Goal: Task Accomplishment & Management: Manage account settings

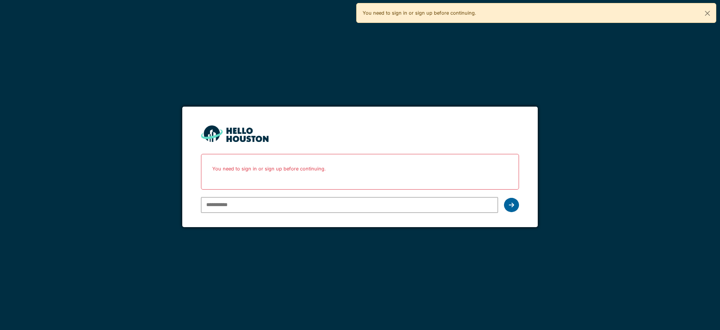
type input "**********"
click at [510, 207] on icon at bounding box center [511, 205] width 5 height 6
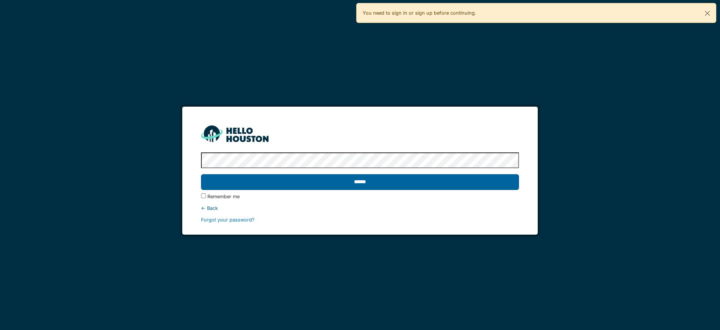
click at [394, 183] on input "******" at bounding box center [360, 182] width 318 height 16
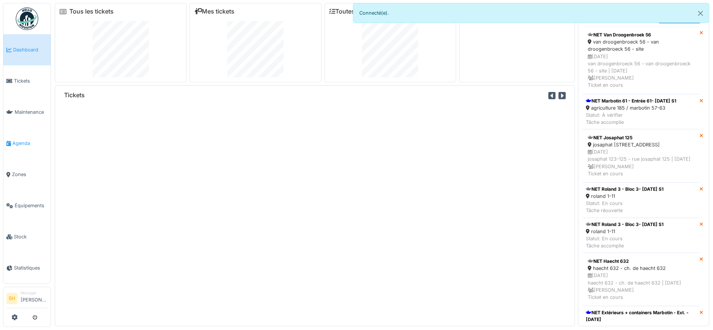
click at [21, 141] on span "Agenda" at bounding box center [29, 142] width 35 height 7
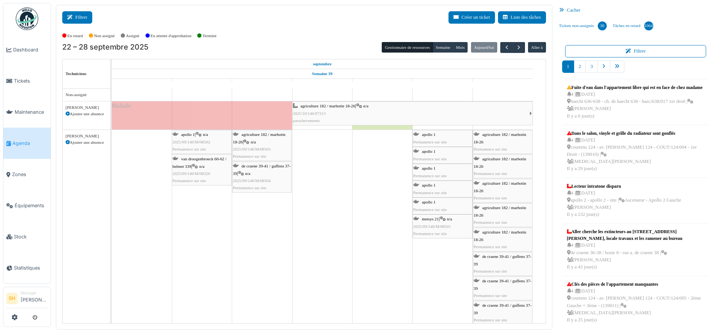
click at [83, 19] on button "Filtrer" at bounding box center [77, 17] width 30 height 12
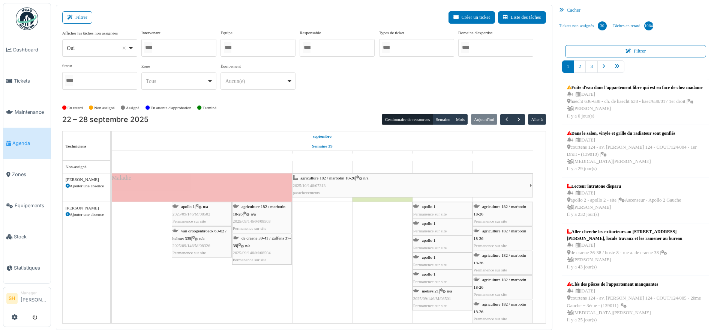
click at [242, 52] on div at bounding box center [257, 48] width 75 height 18
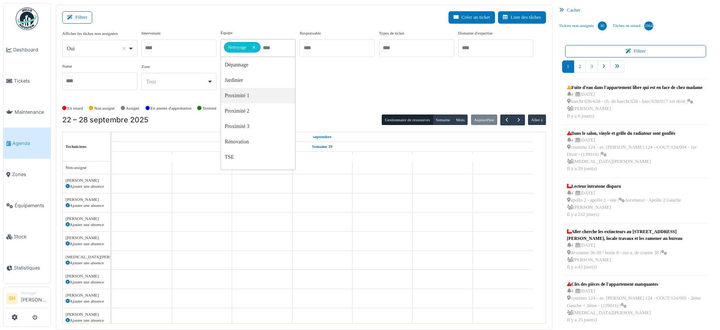
click at [343, 104] on div "En retard Non assigné Assigné En attente d'approbation Terminé" at bounding box center [304, 108] width 484 height 12
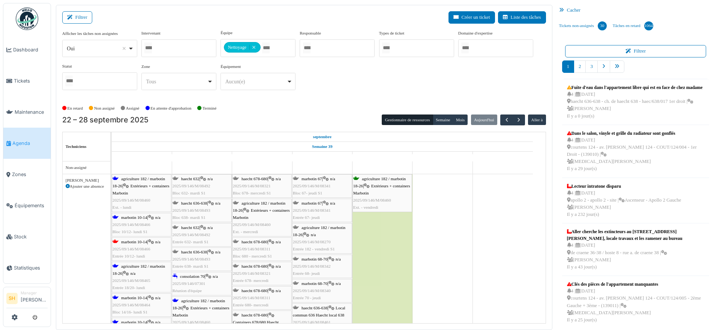
click at [183, 274] on span "consolation 70" at bounding box center [192, 276] width 25 height 4
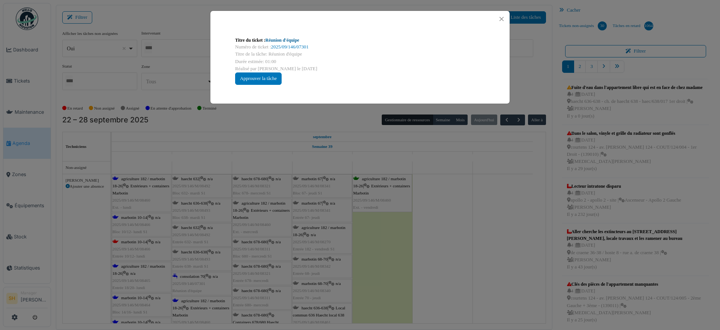
click at [282, 41] on link "Réunion d'équipe" at bounding box center [282, 39] width 34 height 5
click at [498, 262] on div "Titre du ticket : Réunion d'équipe Numéro de ticket : 2025/09/146/07301 Titre d…" at bounding box center [360, 165] width 720 height 330
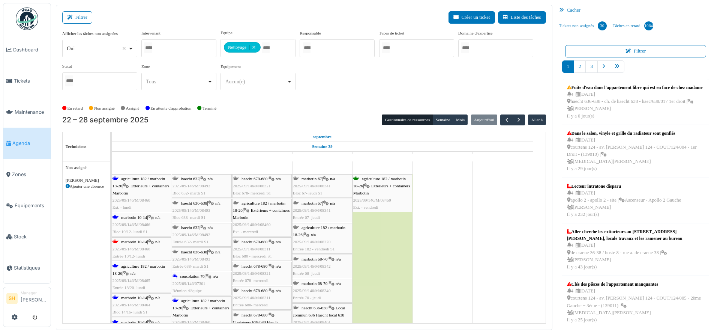
click at [138, 178] on span "agriculture 182 / marbotin 18-26" at bounding box center [138, 182] width 52 height 12
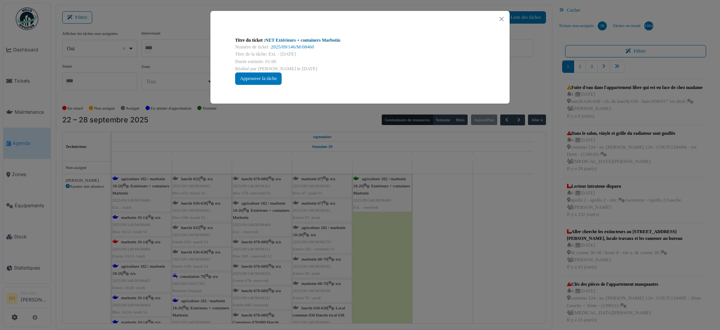
click at [294, 40] on link "NET Extérieurs + containers Marbotin" at bounding box center [302, 39] width 75 height 5
click at [444, 219] on div "Titre du ticket : NET Extérieurs + containers Marbotin Numéro de ticket : 2025/…" at bounding box center [360, 165] width 720 height 330
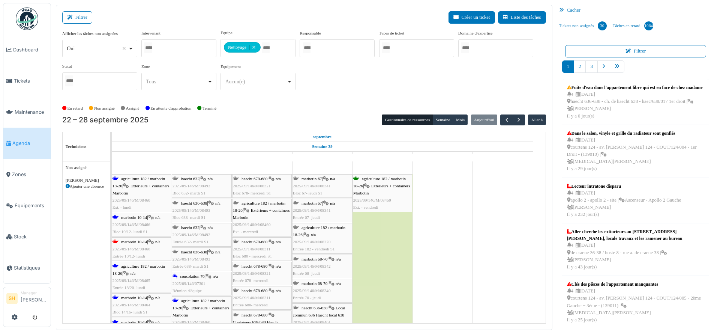
click at [132, 215] on span "marbotin 10-14" at bounding box center [134, 217] width 26 height 4
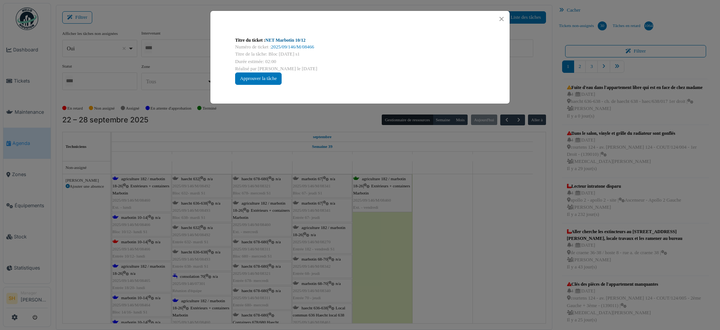
click at [304, 39] on link "NET Marbotin 10/12" at bounding box center [285, 39] width 40 height 5
click at [287, 37] on link "NET Marbotin 10/12" at bounding box center [285, 39] width 40 height 5
drag, startPoint x: 541, startPoint y: 272, endPoint x: 476, endPoint y: 223, distance: 80.8
click at [543, 268] on div "Titre du ticket : NET Marbotin 10/12 Numéro de ticket : 2025/09/146/M/08466 Tit…" at bounding box center [360, 165] width 720 height 330
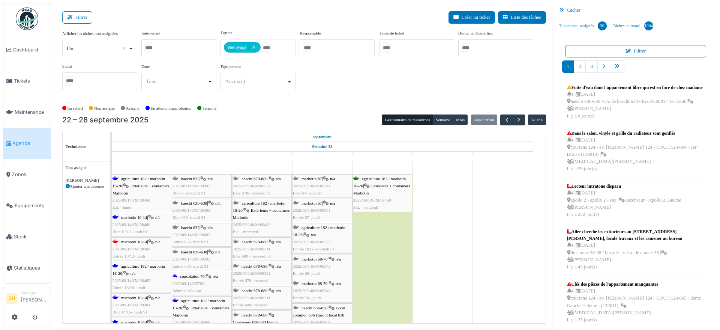
scroll to position [47, 0]
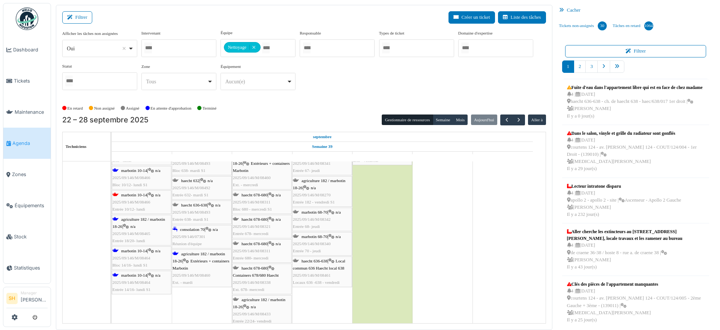
click at [186, 258] on icon at bounding box center [186, 260] width 6 height 5
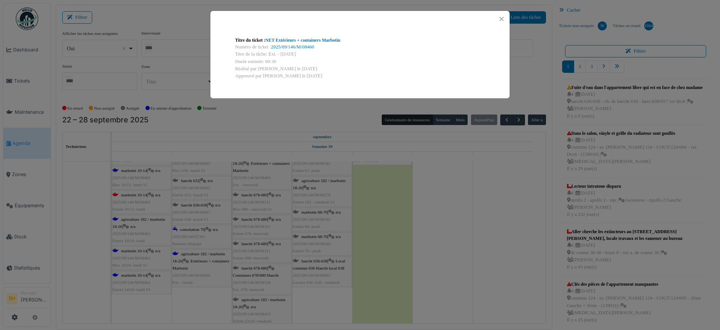
click at [492, 257] on div "Titre du ticket : NET Extérieurs + containers Marbotin Numéro de ticket : 2025/…" at bounding box center [360, 165] width 720 height 330
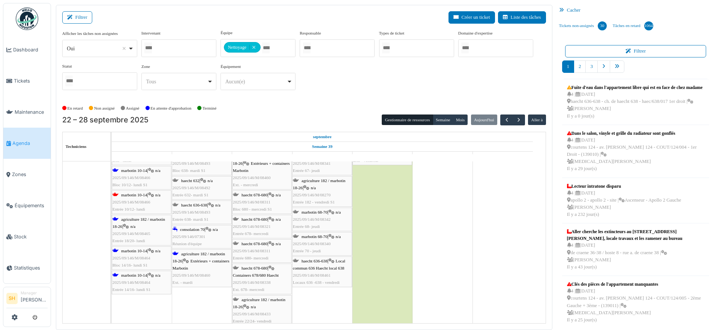
click at [151, 217] on span "agriculture 182 / marbotin 18-26" at bounding box center [138, 223] width 52 height 12
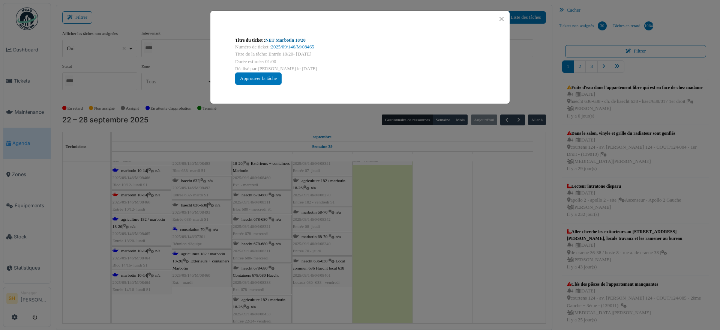
click at [290, 39] on link "NET Marbotin 18/20" at bounding box center [285, 39] width 40 height 5
drag, startPoint x: 510, startPoint y: 307, endPoint x: 235, endPoint y: 246, distance: 282.0
click at [506, 304] on div "Titre du ticket : NET Marbotin 18/20 Numéro de ticket : 2025/09/146/M/08465 Tit…" at bounding box center [360, 165] width 720 height 330
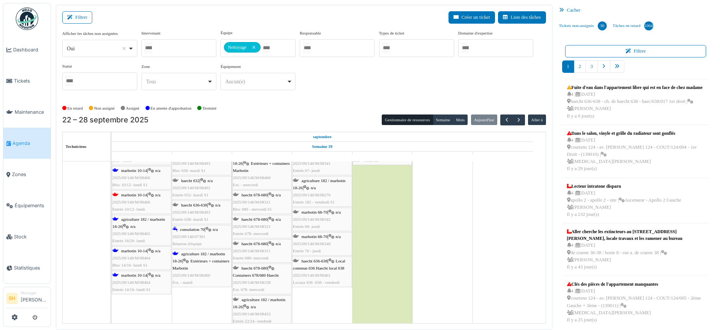
click at [131, 252] on span "marbotin 10-14" at bounding box center [134, 250] width 26 height 4
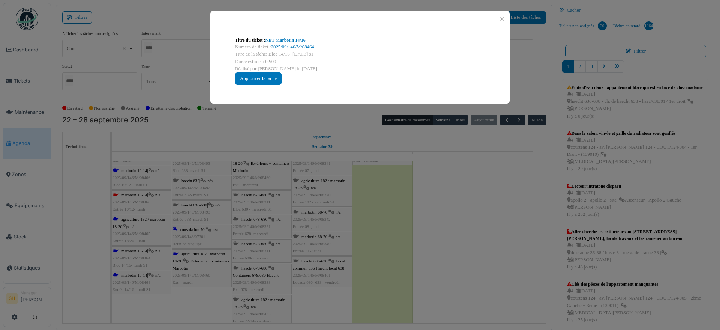
click at [296, 34] on div "Titre du ticket : NET Marbotin 14/16 Numéro de ticket : 2025/09/146/M/08464 Tit…" at bounding box center [360, 61] width 262 height 60
click at [295, 39] on link "NET Marbotin 14/16" at bounding box center [285, 39] width 40 height 5
drag, startPoint x: 460, startPoint y: 282, endPoint x: 270, endPoint y: 255, distance: 192.4
click at [447, 282] on div "Titre du ticket : NET Marbotin 14/16 Numéro de ticket : 2025/09/146/M/08464 Tit…" at bounding box center [360, 165] width 720 height 330
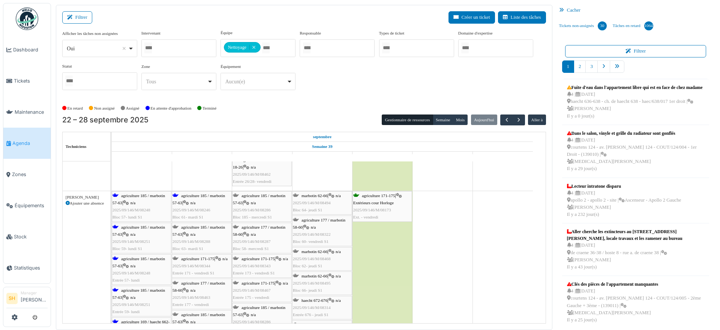
scroll to position [234, 0]
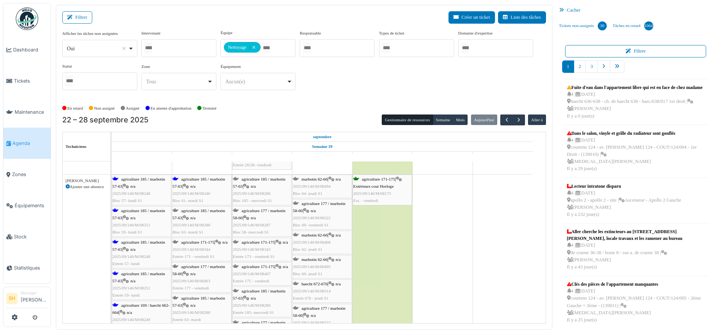
click at [141, 177] on span "agriculture 185 / marbotin 57-63" at bounding box center [138, 183] width 52 height 12
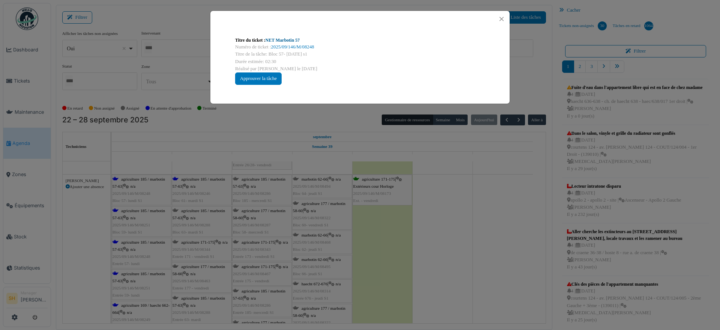
click at [271, 40] on link "NET Marbotin 57" at bounding box center [282, 39] width 34 height 5
click at [456, 217] on div "Titre du ticket : NET Marbotin 57 Numéro de ticket : 2025/09/146/M/08248 Titre …" at bounding box center [360, 165] width 720 height 330
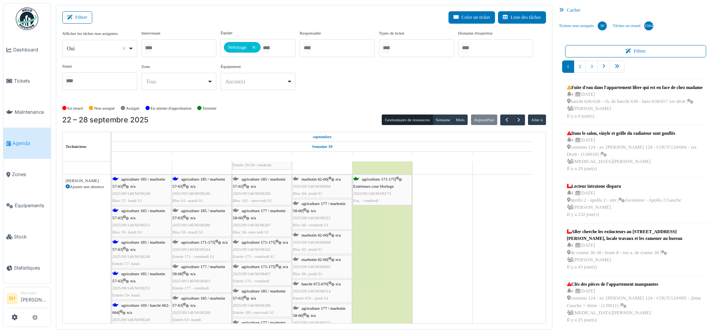
click at [138, 212] on span "agriculture 185 / marbotin 57-63" at bounding box center [138, 214] width 52 height 12
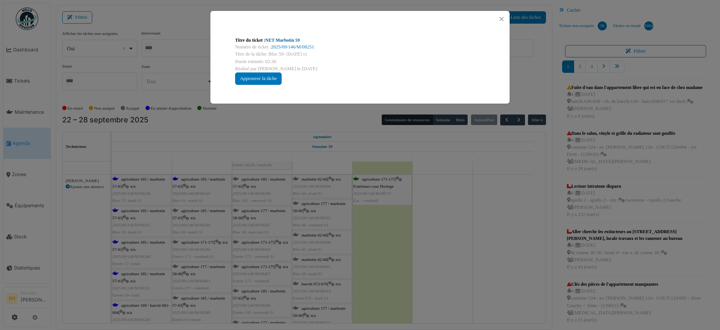
click at [287, 42] on link "NET Marbotin 59" at bounding box center [282, 39] width 34 height 5
drag, startPoint x: 422, startPoint y: 196, endPoint x: 379, endPoint y: 212, distance: 45.9
click at [422, 197] on div "Titre du ticket : NET Marbotin 59 Numéro de ticket : 2025/09/146/M/08251 Titre …" at bounding box center [360, 165] width 720 height 330
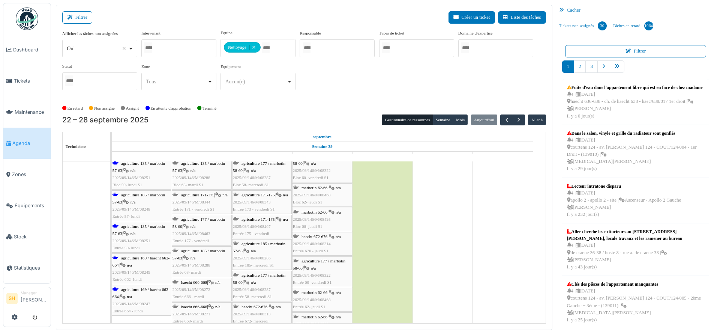
scroll to position [328, 0]
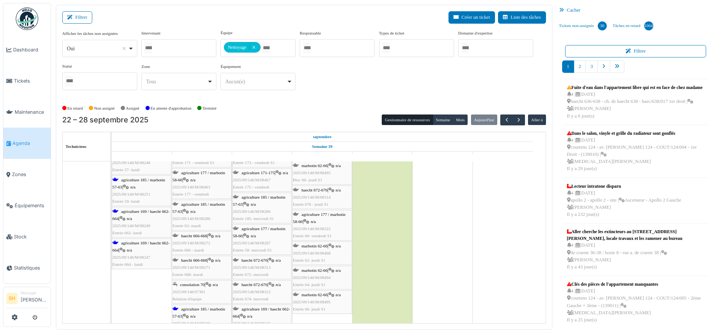
click at [143, 243] on span "agriculture 169 / haecht 662-664" at bounding box center [140, 246] width 57 height 12
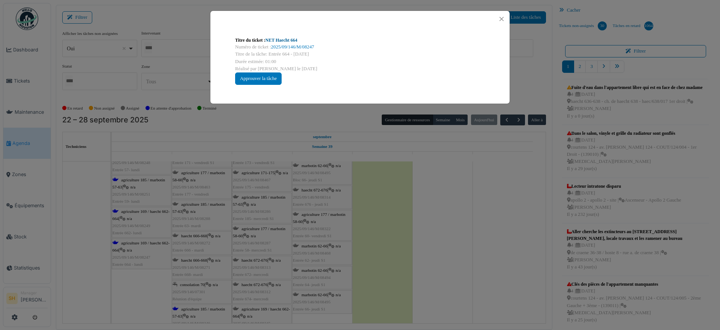
click at [286, 42] on link "NET Haecht 664" at bounding box center [281, 39] width 32 height 5
click at [464, 193] on div "Titre du ticket : NET Haecht 664 Numéro de ticket : 2025/09/146/M/08247 Titre d…" at bounding box center [360, 165] width 720 height 330
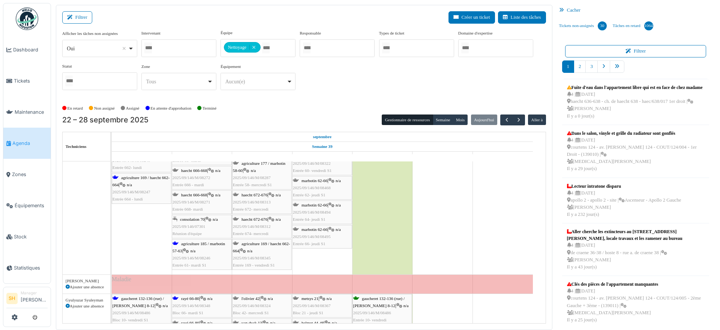
scroll to position [469, 0]
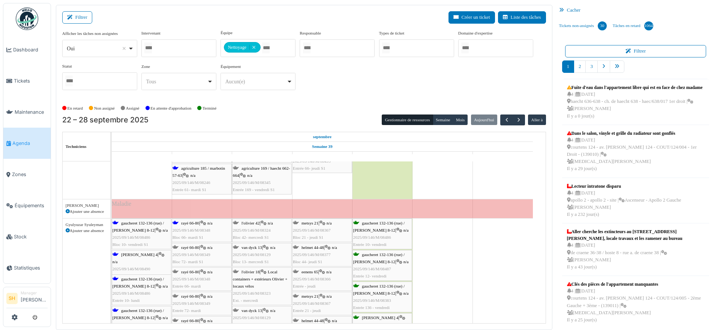
click at [199, 168] on span "agriculture 185 / marbotin 57-63" at bounding box center [198, 172] width 52 height 12
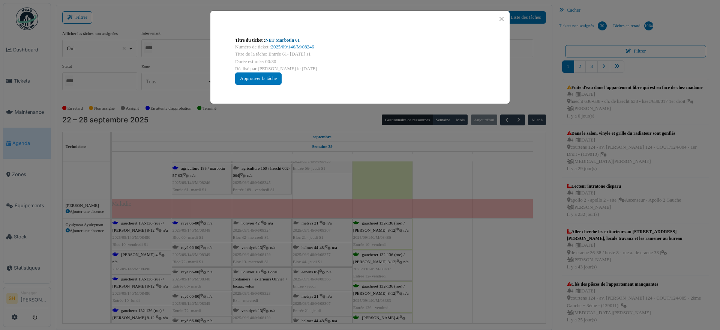
click at [282, 39] on link "NET Marbotin 61" at bounding box center [282, 39] width 34 height 5
click at [450, 218] on div "Titre du ticket : NET Marbotin 61 Numéro de ticket : 2025/09/146/M/08246 Titre …" at bounding box center [360, 165] width 720 height 330
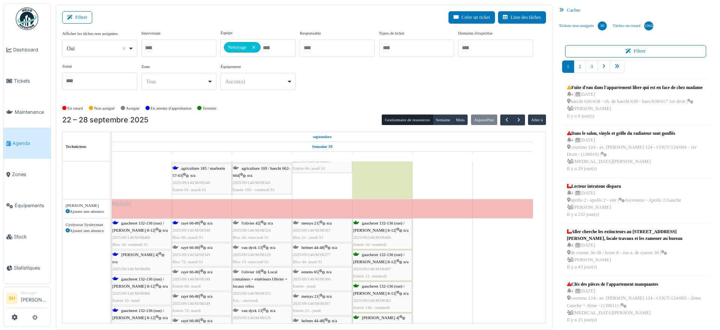
click at [139, 225] on div "gaucheret 132-136 (rue) / thomas 8-12 | n/a 2025/09/146/M/08486 Bloc 10- vendre…" at bounding box center [141, 233] width 58 height 29
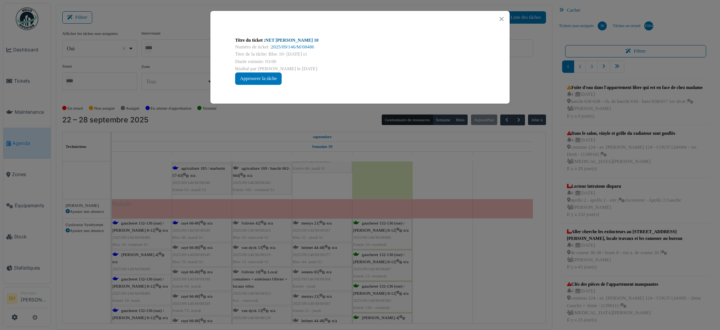
click at [278, 38] on link "NET Thomas 10" at bounding box center [291, 39] width 53 height 5
click at [462, 204] on div "Titre du ticket : NET Thomas 10 Numéro de ticket : 2025/09/146/M/08486 Titre de…" at bounding box center [360, 165] width 720 height 330
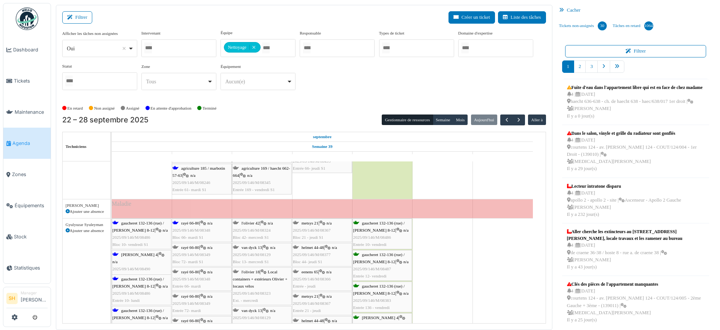
click at [128, 256] on span "thomas 4" at bounding box center [139, 254] width 36 height 4
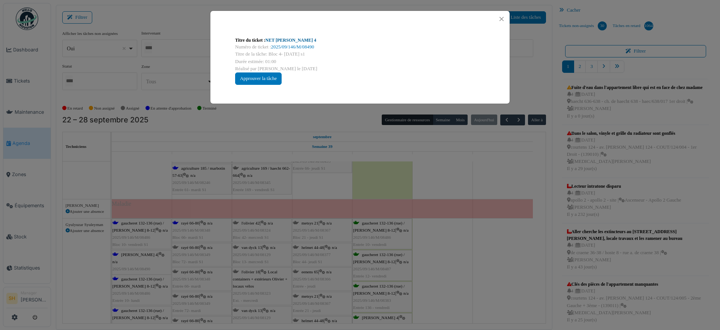
click at [273, 38] on link "NET Thomas 4" at bounding box center [290, 39] width 51 height 5
drag, startPoint x: 457, startPoint y: 266, endPoint x: 453, endPoint y: 267, distance: 4.1
click at [457, 267] on div "Titre du ticket : NET Thomas 4 Numéro de ticket : 2025/09/146/M/08490 Titre de …" at bounding box center [360, 165] width 720 height 330
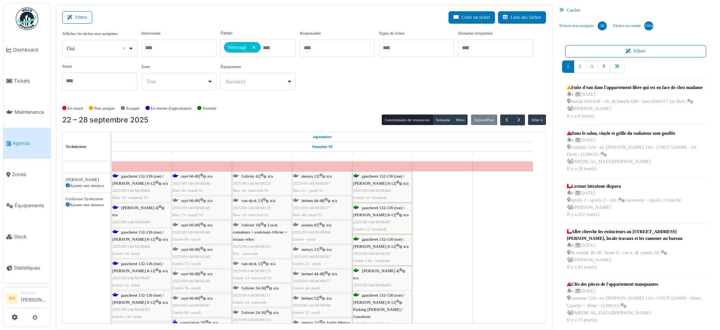
scroll to position [516, 0]
click at [141, 235] on div "gaucheret 132-136 (rue) / thomas 8-12 | n/a 2025/09/146/M/08486 Entrée 10- lundi" at bounding box center [141, 242] width 58 height 29
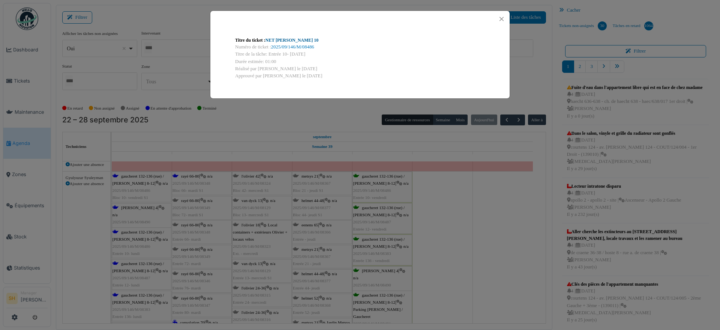
click at [279, 40] on link "NET Thomas 10" at bounding box center [291, 39] width 53 height 5
drag, startPoint x: 505, startPoint y: 289, endPoint x: 397, endPoint y: 271, distance: 110.0
click at [502, 286] on div "Titre du ticket : NET Thomas 10 Numéro de ticket : 2025/09/146/M/08486 Titre de…" at bounding box center [360, 165] width 720 height 330
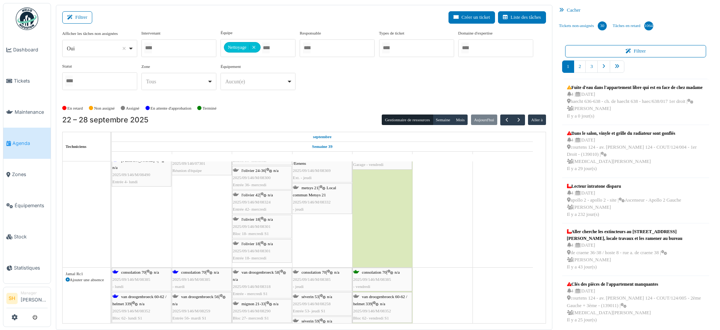
scroll to position [703, 0]
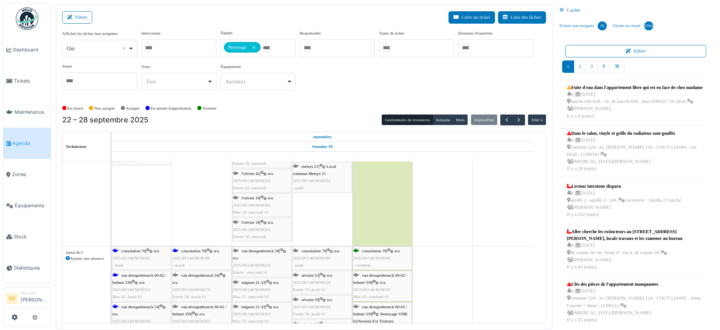
click at [147, 256] on span "2025/09/146/M/08385" at bounding box center [131, 257] width 38 height 4
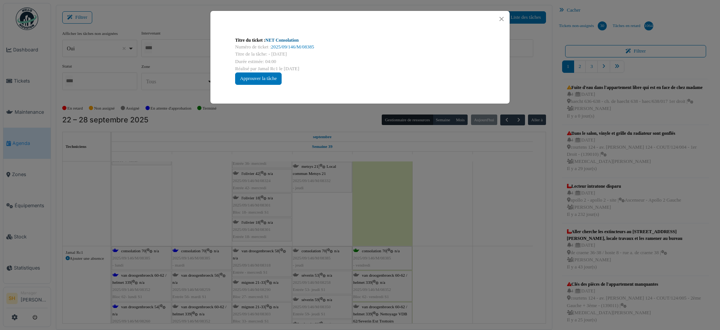
click at [289, 41] on link "NET Consolation" at bounding box center [281, 39] width 33 height 5
click at [427, 270] on div "Titre du ticket : NET Consolation Numéro de ticket : 2025/09/146/M/08385 Titre …" at bounding box center [360, 165] width 720 height 330
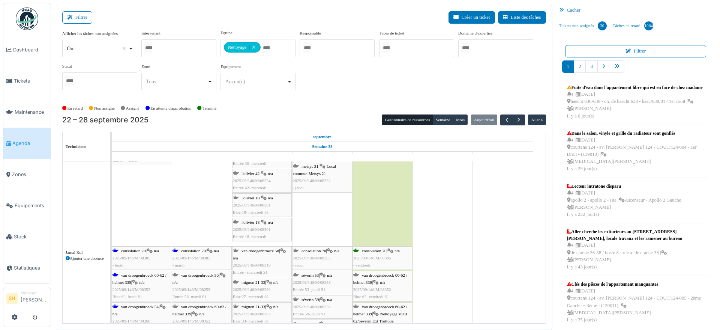
scroll to position [750, 0]
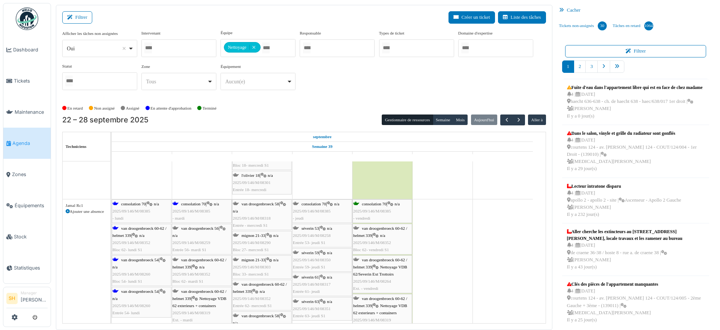
click at [118, 290] on icon at bounding box center [115, 291] width 6 height 5
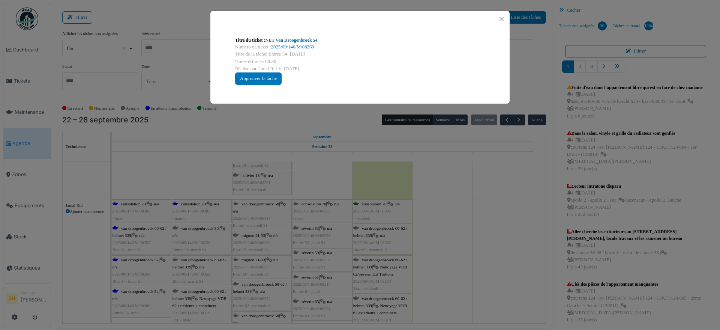
click at [283, 38] on link "NET Van Droogenbroek 54" at bounding box center [291, 39] width 52 height 5
click at [445, 203] on div "Titre du ticket : NET Van Droogenbroek 54 Numéro de ticket : 2025/09/146/M/0826…" at bounding box center [360, 165] width 720 height 330
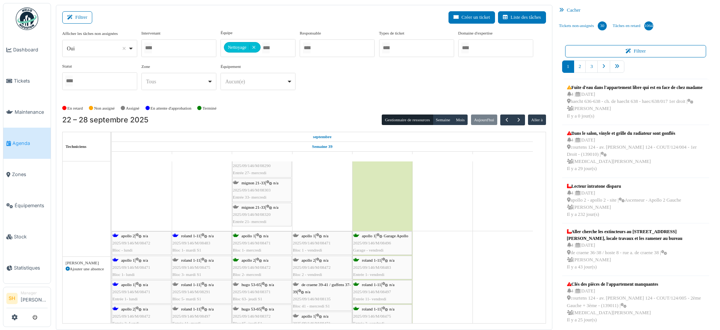
scroll to position [984, 0]
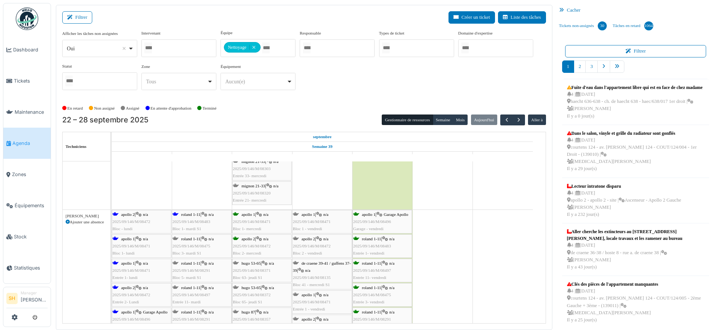
click at [140, 217] on div "apollo 2 | n/a 2025/09/146/M/08472 Bloc - lundi" at bounding box center [141, 222] width 58 height 22
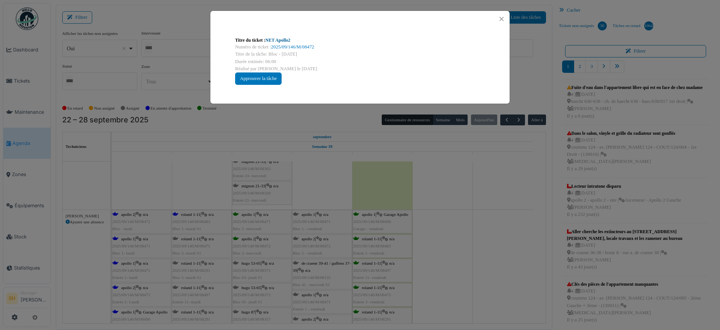
click at [274, 39] on link "NET Apollo2" at bounding box center [277, 39] width 25 height 5
click at [472, 229] on div "Titre du ticket : NET Apollo2 Numéro de ticket : 2025/09/146/M/08472 Titre de l…" at bounding box center [360, 165] width 720 height 330
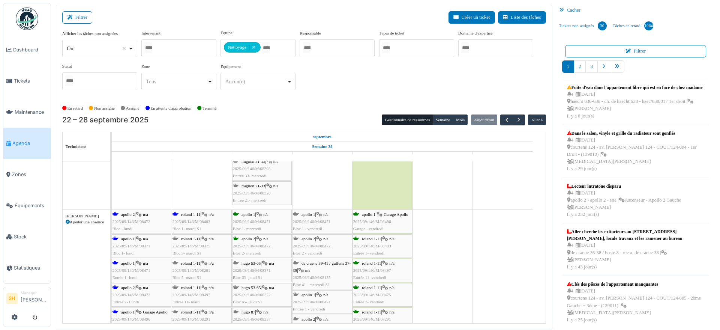
click at [133, 285] on span "apollo 2" at bounding box center [127, 287] width 13 height 4
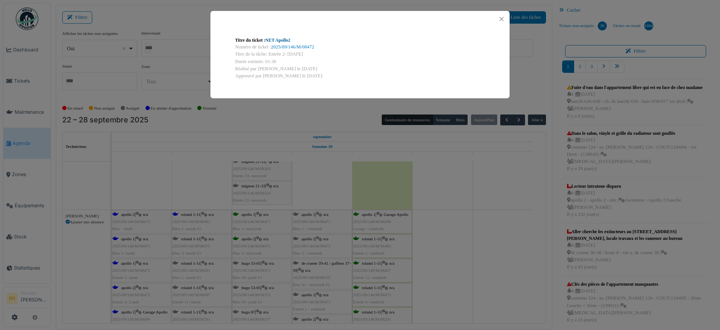
click at [274, 39] on link "NET Apollo2" at bounding box center [277, 39] width 25 height 5
click at [129, 238] on div "Titre du ticket : NET Apollo2 Numéro de ticket : 2025/09/146/M/08472 Titre de l…" at bounding box center [360, 165] width 720 height 330
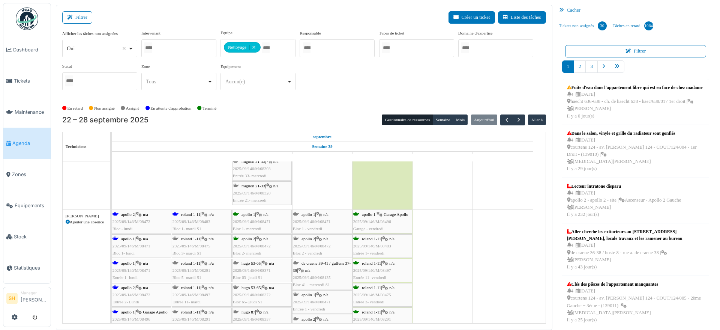
click at [129, 238] on span "apollo 1" at bounding box center [127, 238] width 13 height 4
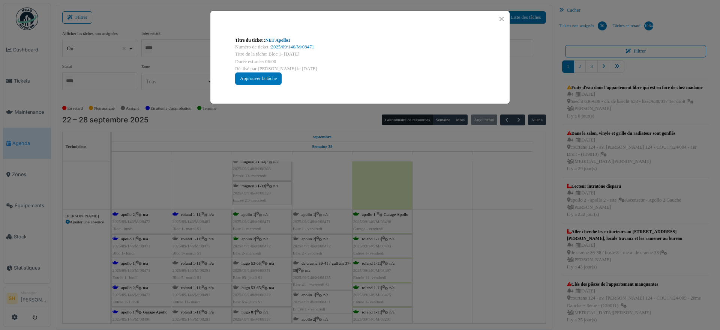
click at [282, 41] on link "NET Apollo1" at bounding box center [277, 39] width 25 height 5
click at [520, 244] on div "Titre du ticket : NET Apollo1 Numéro de ticket : 2025/09/146/M/08471 Titre de l…" at bounding box center [360, 165] width 720 height 330
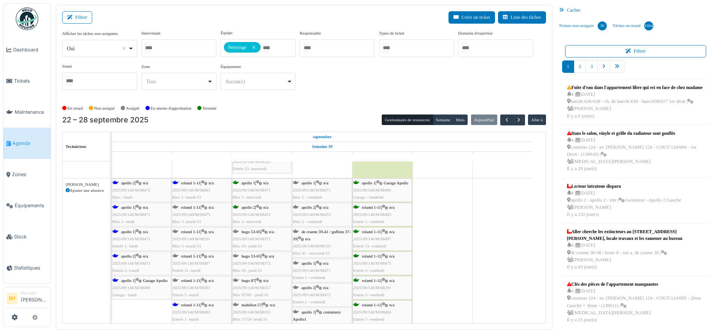
scroll to position [1031, 0]
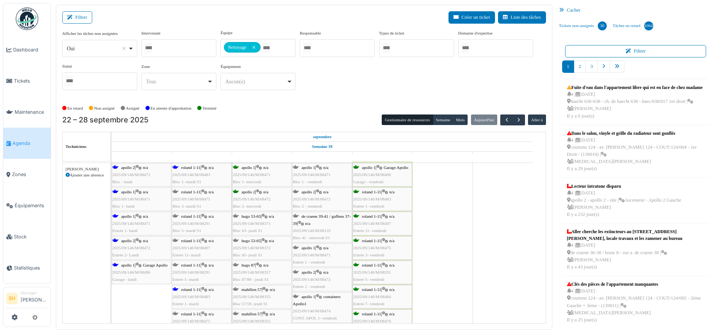
click at [150, 268] on div "apollo 1 | Garage Apollo 2025/09/146/M/08496 Garage - lundi" at bounding box center [141, 272] width 58 height 22
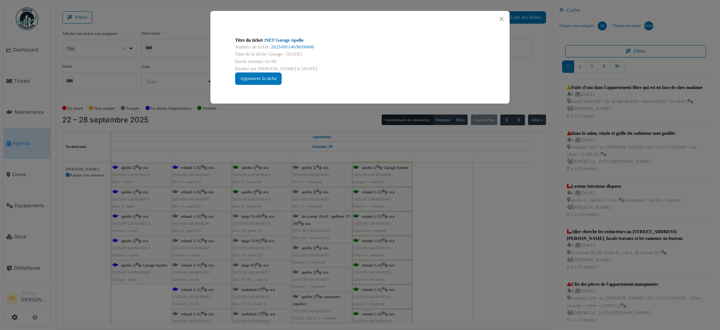
click at [292, 39] on link "NET Garage Apollo" at bounding box center [284, 39] width 38 height 5
click at [534, 213] on div "Titre du ticket : NET Garage Apollo Numéro de ticket : 2025/09/146/M/08496 Titr…" at bounding box center [360, 165] width 720 height 330
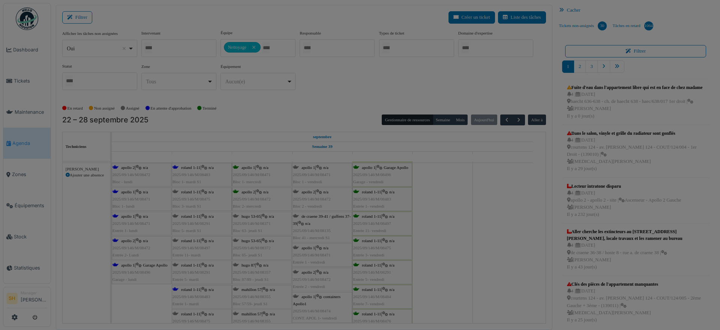
click at [455, 189] on body "Dashboard Tickets Maintenance Agenda Zones Équipements Stock Statistiques SH Ma…" at bounding box center [360, 165] width 720 height 330
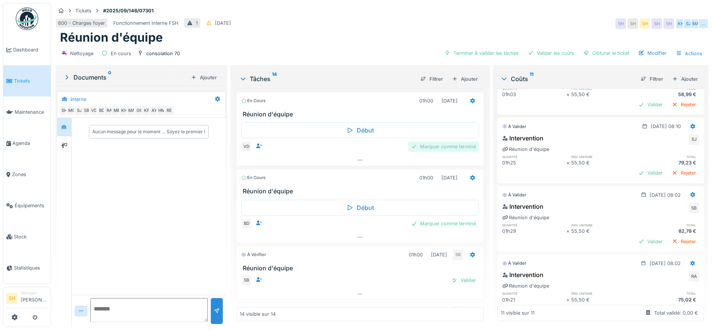
click at [431, 146] on div "Marquer comme terminé" at bounding box center [443, 146] width 71 height 10
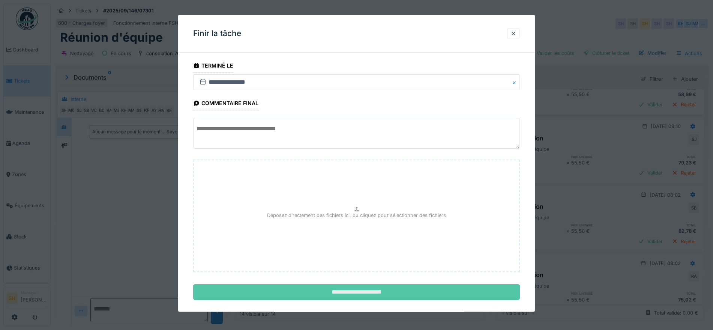
click at [389, 291] on input "**********" at bounding box center [356, 292] width 327 height 16
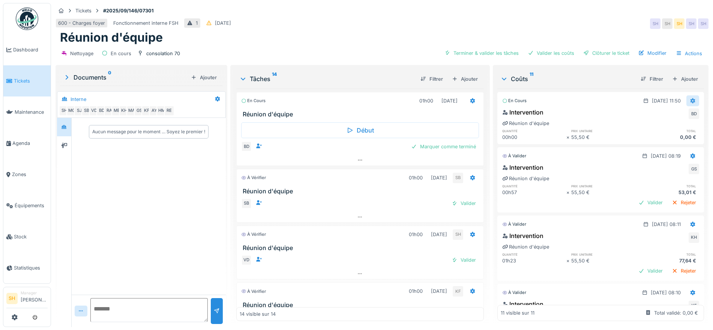
click at [690, 99] on icon at bounding box center [693, 100] width 6 height 5
click at [602, 125] on div "Intervention BD Réunion d'équipe quantité prix unitaire total 00h00 × 55,50 € 0…" at bounding box center [600, 124] width 207 height 36
click at [582, 126] on div "Intervention BD Réunion d'équipe quantité prix unitaire total 00h00 × 55,50 € 0…" at bounding box center [600, 124] width 207 height 36
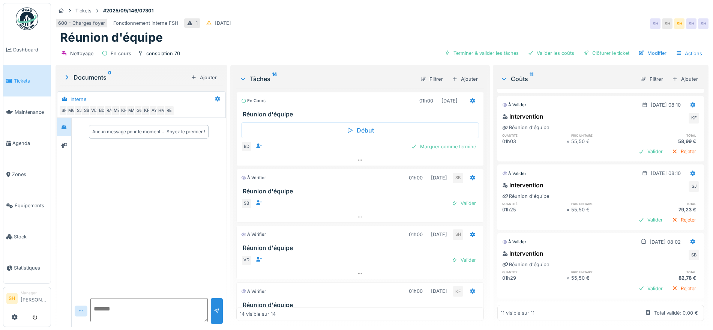
scroll to position [234, 0]
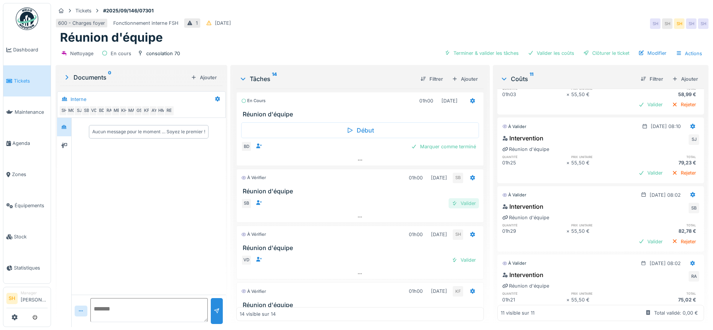
click at [458, 202] on div "Valider" at bounding box center [463, 203] width 30 height 10
click at [450, 204] on div "Valider" at bounding box center [463, 203] width 30 height 10
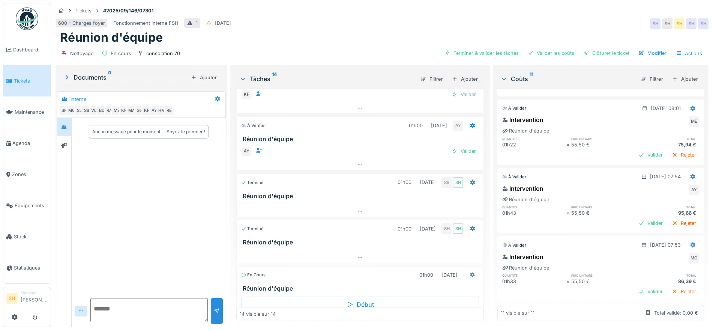
scroll to position [94, 0]
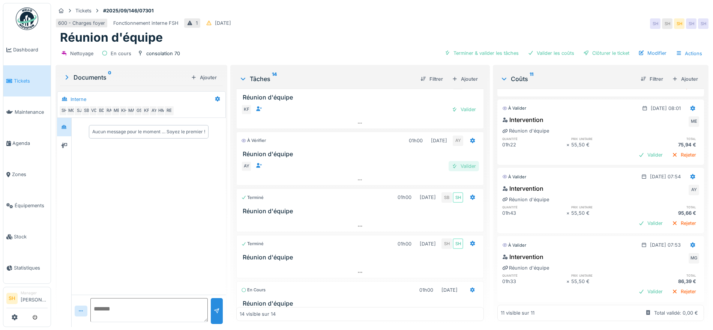
click at [457, 161] on div "Valider" at bounding box center [463, 166] width 30 height 10
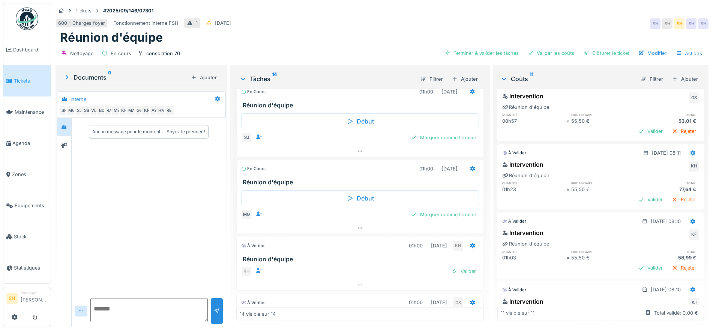
scroll to position [328, 0]
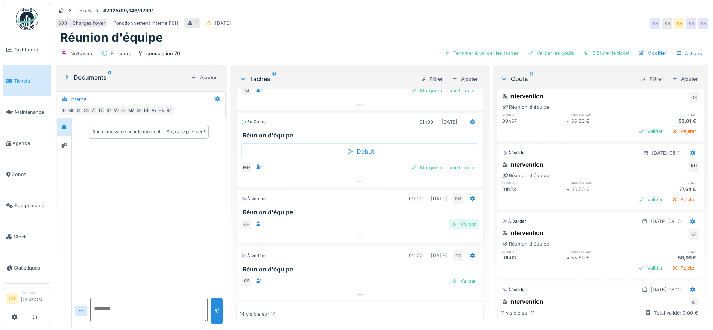
click at [453, 223] on div "Valider" at bounding box center [463, 224] width 30 height 10
click at [452, 224] on div "Valider" at bounding box center [463, 224] width 30 height 10
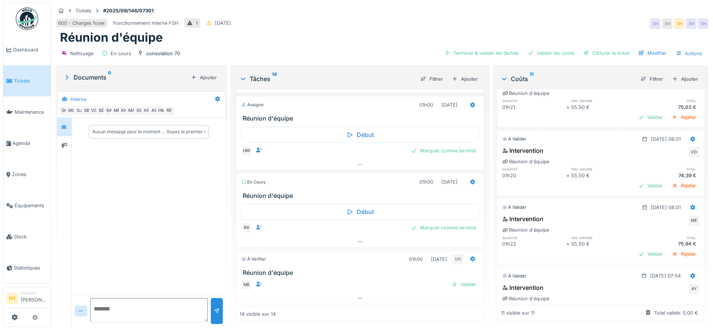
scroll to position [446, 0]
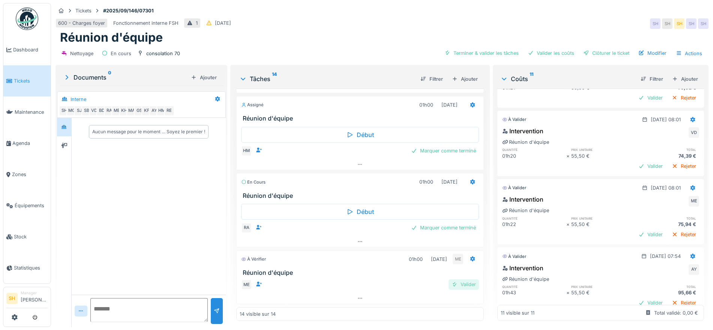
click at [455, 279] on div "Valider" at bounding box center [463, 284] width 30 height 10
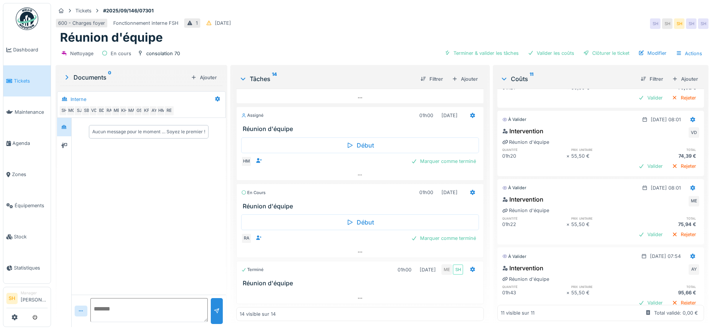
scroll to position [352, 0]
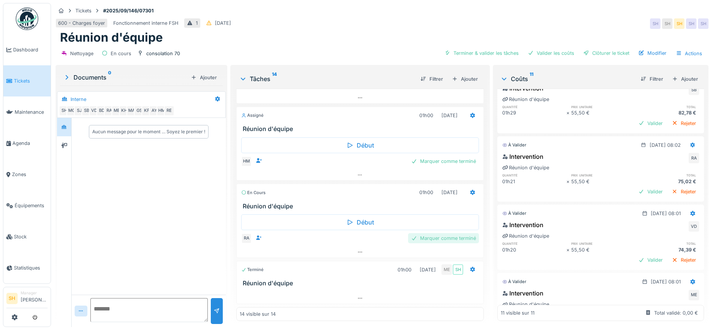
click at [452, 233] on div "Marquer comme terminé" at bounding box center [443, 238] width 71 height 10
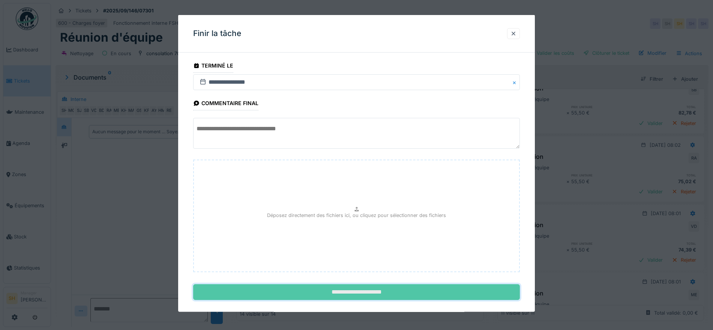
click at [418, 287] on input "**********" at bounding box center [356, 292] width 327 height 16
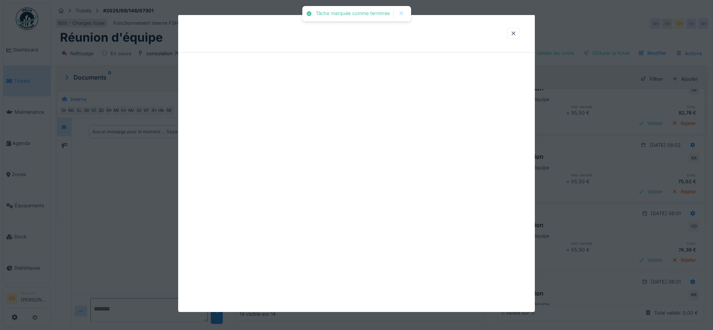
scroll to position [630, 0]
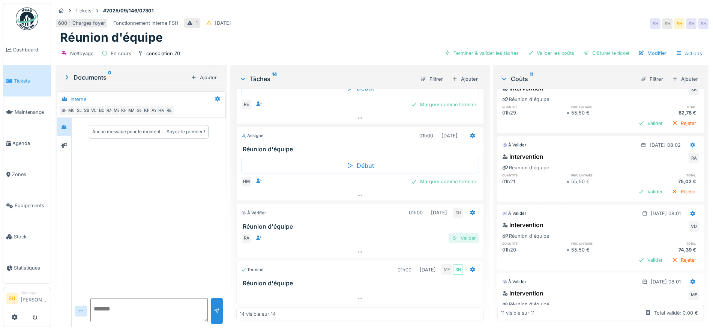
click at [460, 233] on div "Valider" at bounding box center [463, 238] width 30 height 10
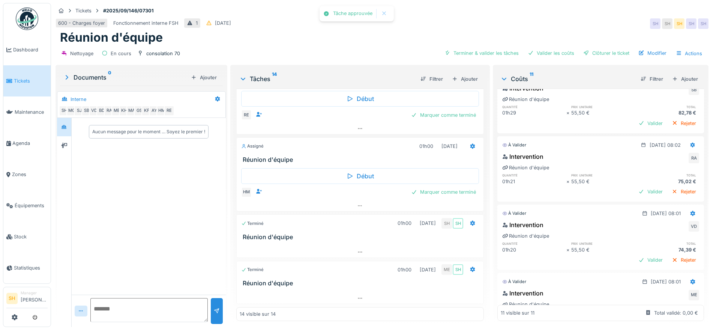
scroll to position [619, 0]
click at [415, 187] on div "Marquer comme terminé" at bounding box center [443, 192] width 71 height 10
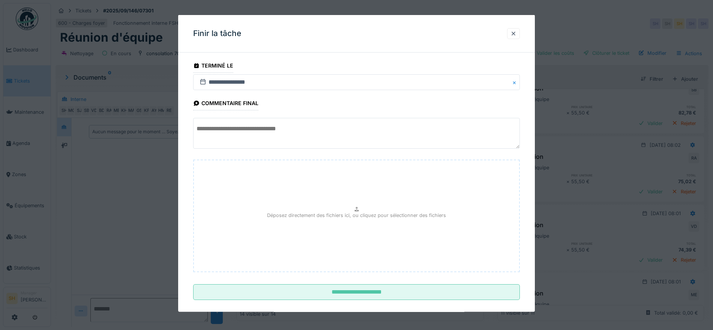
click at [291, 132] on textarea at bounding box center [356, 133] width 327 height 31
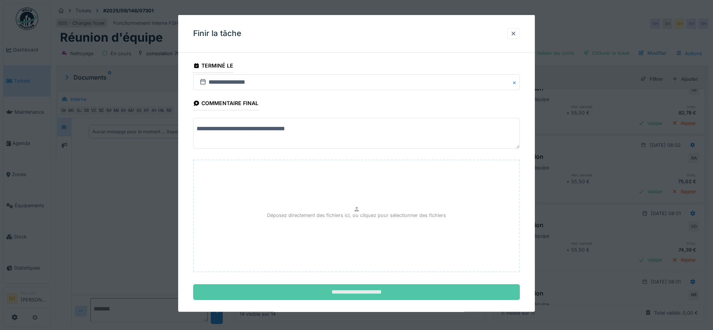
type textarea "**********"
click at [452, 288] on input "**********" at bounding box center [356, 292] width 327 height 16
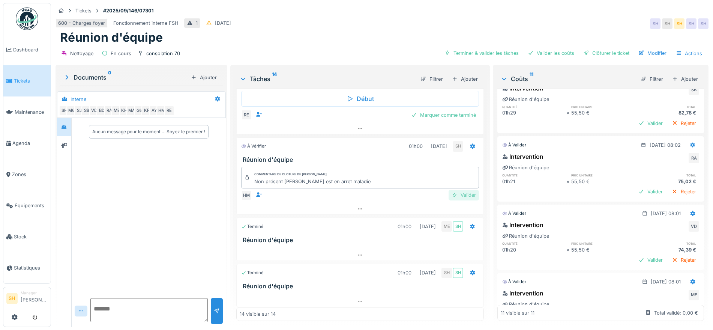
click at [454, 190] on div "Valider" at bounding box center [463, 195] width 30 height 10
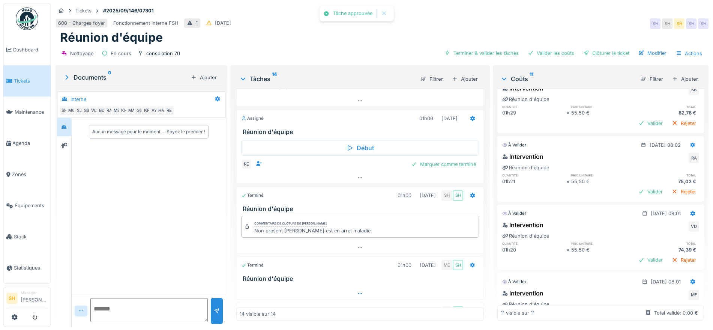
scroll to position [518, 0]
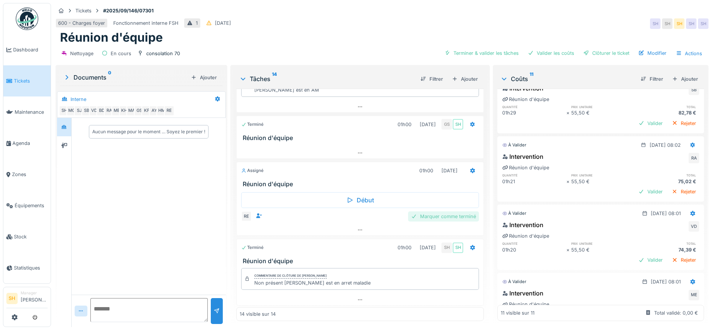
click at [443, 211] on div "Marquer comme terminé" at bounding box center [443, 216] width 71 height 10
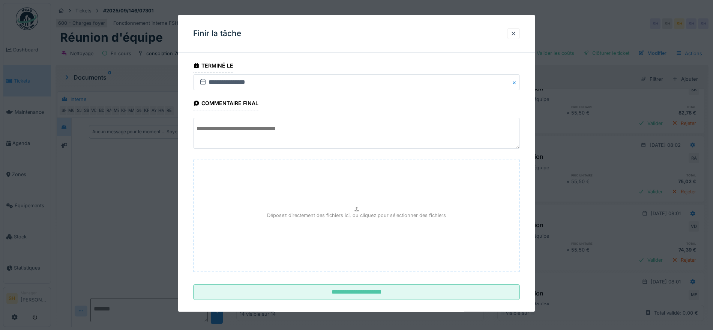
click at [304, 127] on textarea at bounding box center [356, 133] width 327 height 31
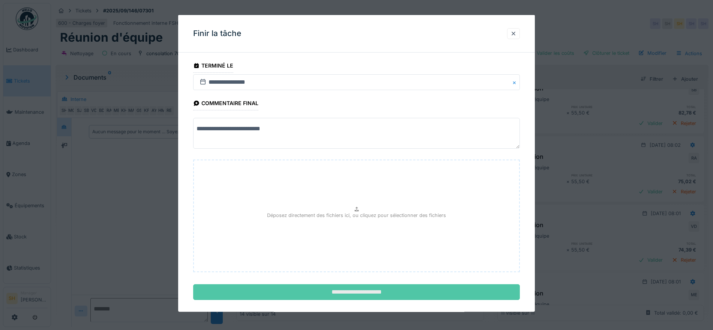
type textarea "**********"
click at [345, 295] on input "**********" at bounding box center [356, 292] width 327 height 16
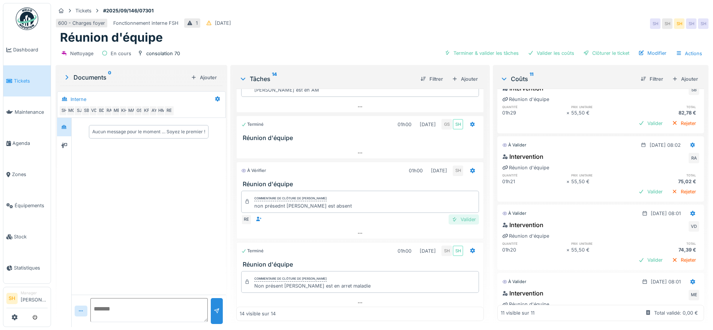
click at [460, 214] on div "Valider" at bounding box center [463, 219] width 30 height 10
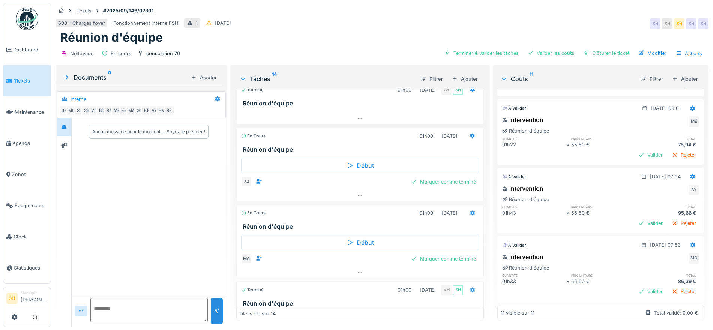
scroll to position [540, 0]
click at [420, 253] on div "Marquer comme terminé" at bounding box center [443, 258] width 71 height 10
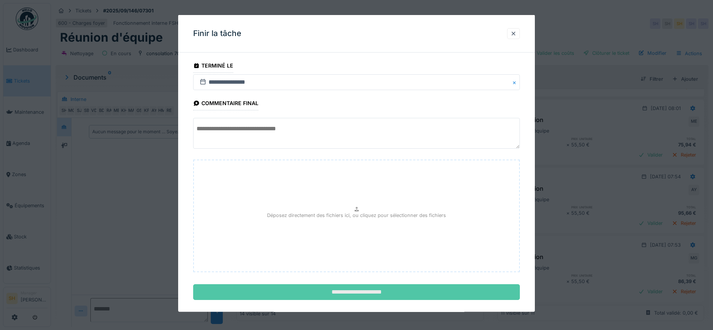
click at [361, 294] on input "**********" at bounding box center [356, 292] width 327 height 16
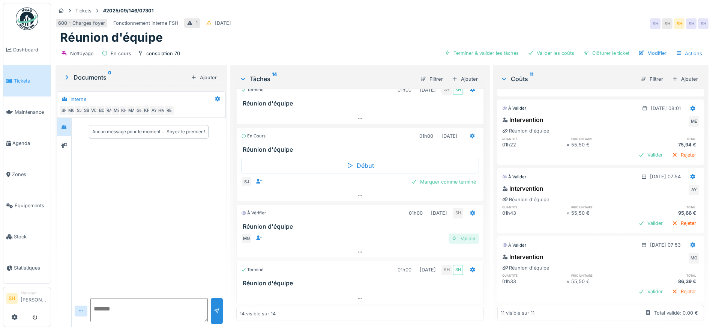
click at [460, 233] on div "Valider" at bounding box center [463, 238] width 30 height 10
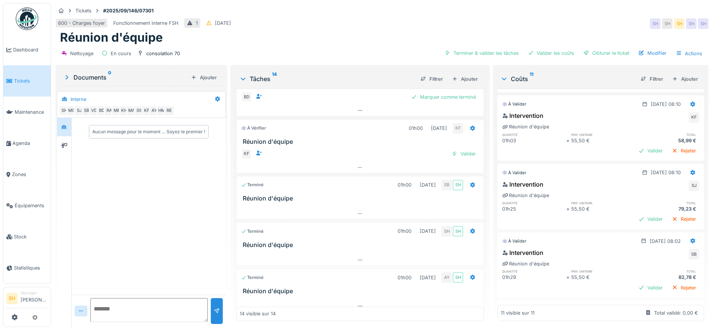
scroll to position [165, 0]
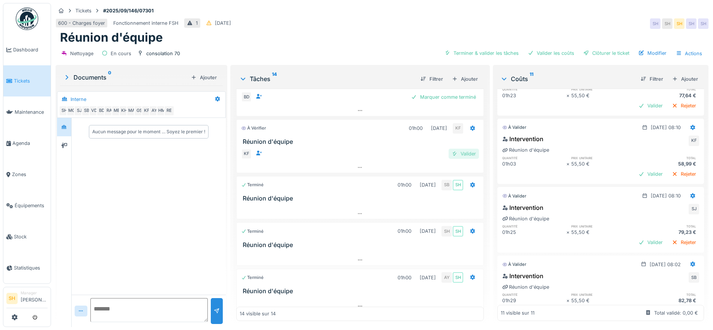
click at [453, 148] on div "Valider" at bounding box center [463, 153] width 30 height 10
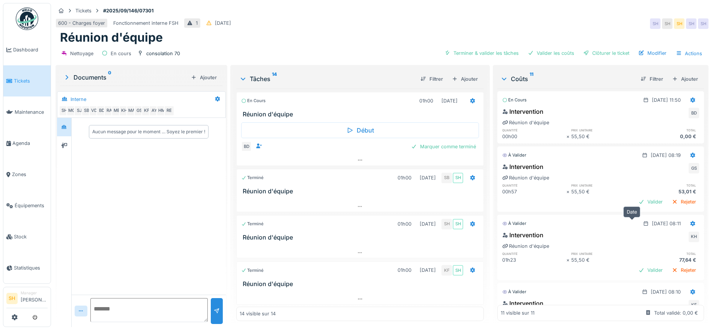
scroll to position [0, 0]
click at [430, 141] on div "Marquer comme terminé" at bounding box center [443, 146] width 71 height 10
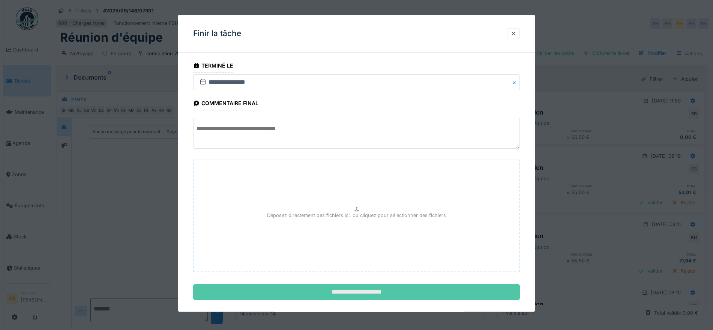
click at [392, 291] on input "**********" at bounding box center [356, 292] width 327 height 16
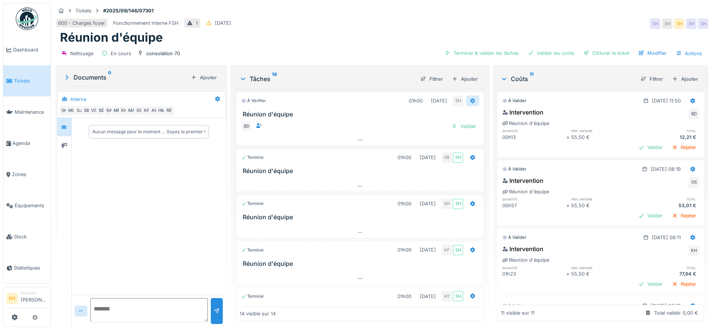
click at [469, 98] on icon at bounding box center [472, 100] width 6 height 5
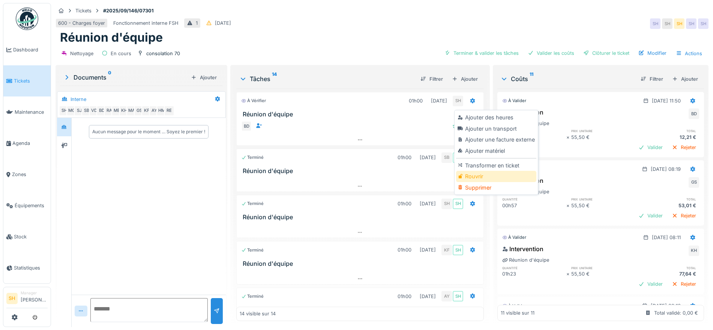
click at [488, 171] on div "Rouvrir" at bounding box center [496, 176] width 80 height 11
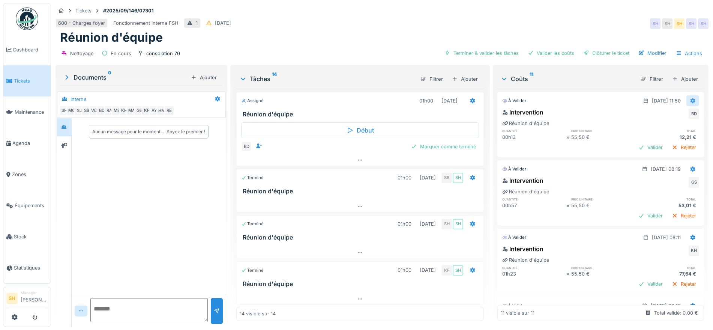
click at [690, 98] on icon at bounding box center [692, 100] width 5 height 5
click at [677, 112] on div "Modifier" at bounding box center [685, 117] width 36 height 11
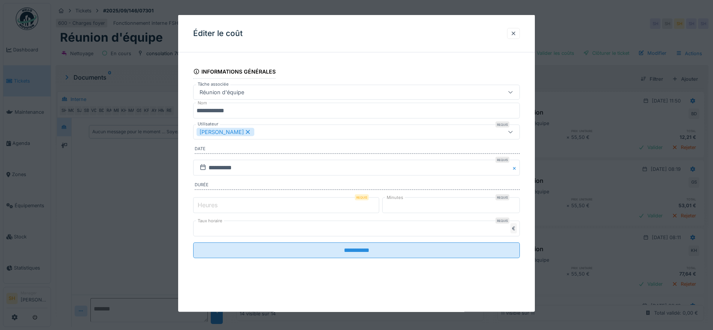
drag, startPoint x: 225, startPoint y: 206, endPoint x: 192, endPoint y: 206, distance: 32.6
click at [192, 206] on div "**********" at bounding box center [356, 168] width 357 height 220
type input "*"
drag, startPoint x: 419, startPoint y: 201, endPoint x: 389, endPoint y: 200, distance: 30.0
click at [389, 200] on input "**" at bounding box center [451, 205] width 138 height 16
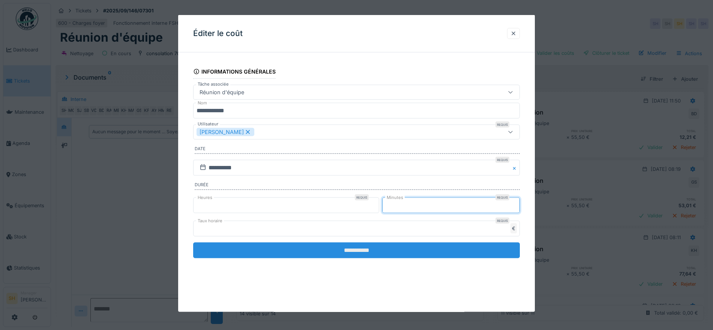
type input "**"
click at [390, 253] on input "**********" at bounding box center [356, 250] width 327 height 16
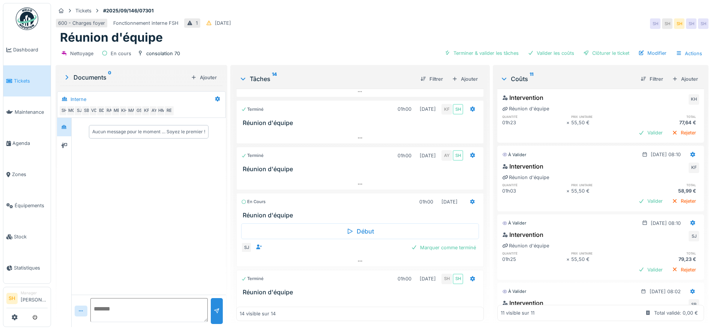
scroll to position [187, 0]
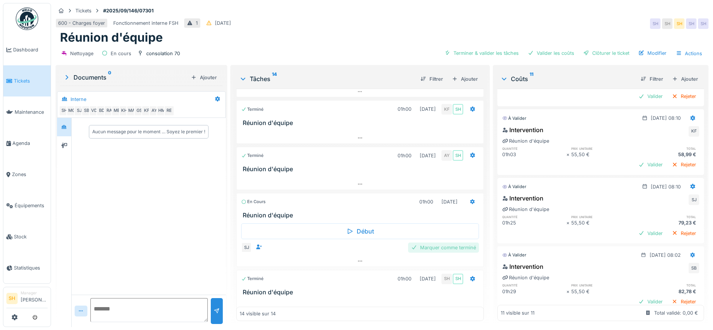
click at [444, 242] on div "Marquer comme terminé" at bounding box center [443, 247] width 71 height 10
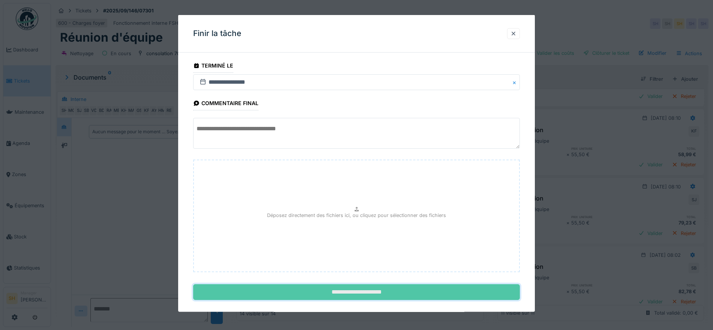
click at [393, 292] on input "**********" at bounding box center [356, 292] width 327 height 16
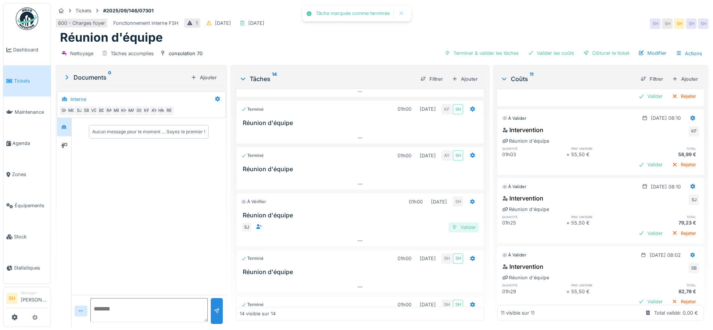
click at [451, 222] on div "Valider" at bounding box center [463, 227] width 30 height 10
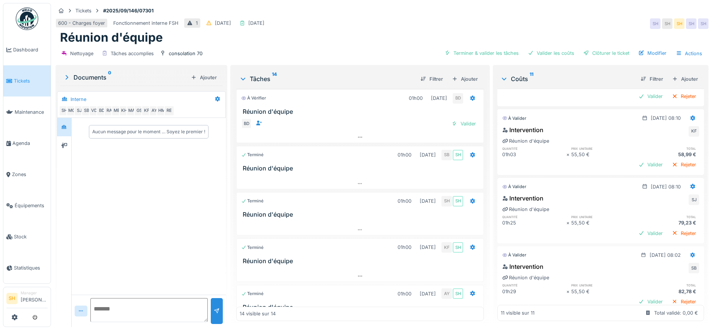
scroll to position [0, 0]
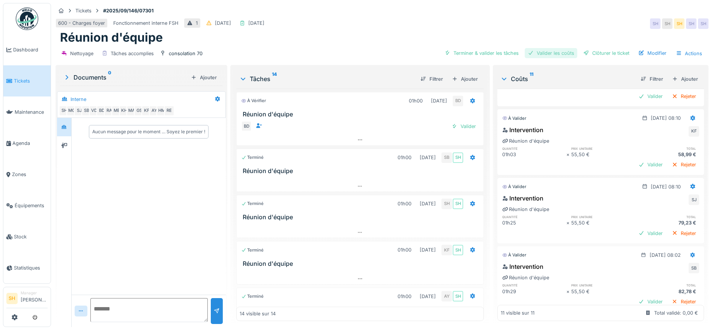
drag, startPoint x: 482, startPoint y: 45, endPoint x: 534, endPoint y: 49, distance: 51.9
click at [483, 48] on div "Terminer & valider les tâches" at bounding box center [481, 53] width 80 height 10
click at [536, 49] on div "Valider les coûts" at bounding box center [551, 53] width 52 height 10
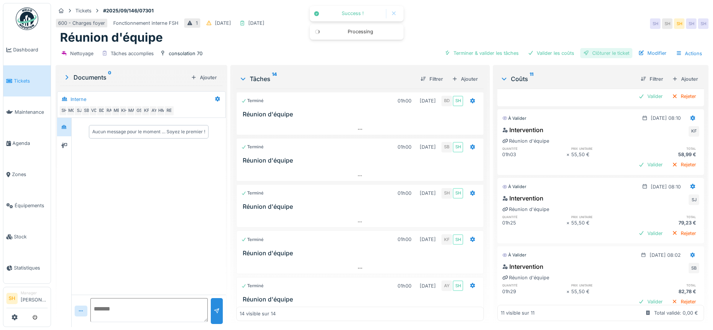
click at [598, 49] on div "Clôturer le ticket" at bounding box center [606, 53] width 52 height 10
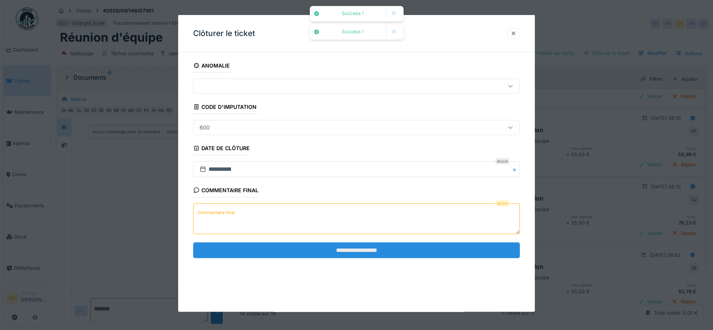
click at [340, 254] on input "**********" at bounding box center [356, 250] width 327 height 16
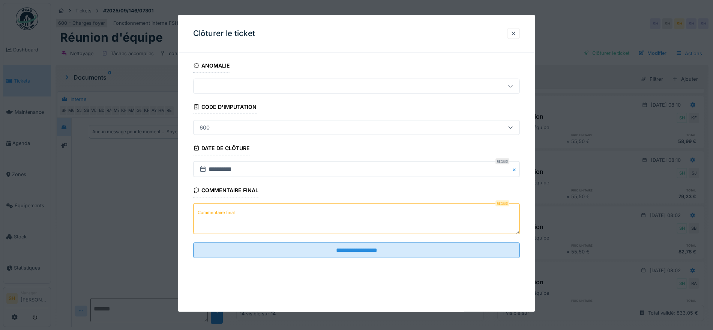
click at [247, 215] on textarea "Commentaire final" at bounding box center [356, 218] width 327 height 31
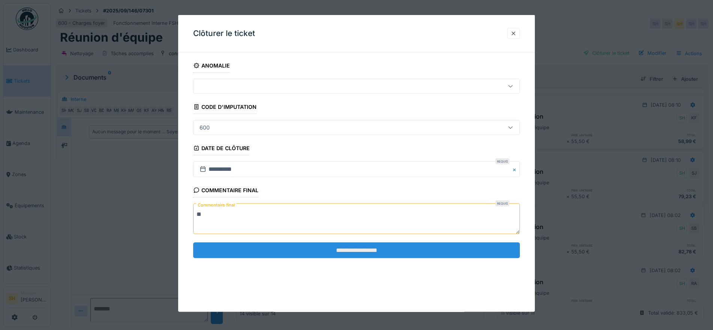
type textarea "**"
click at [303, 255] on input "**********" at bounding box center [356, 250] width 327 height 16
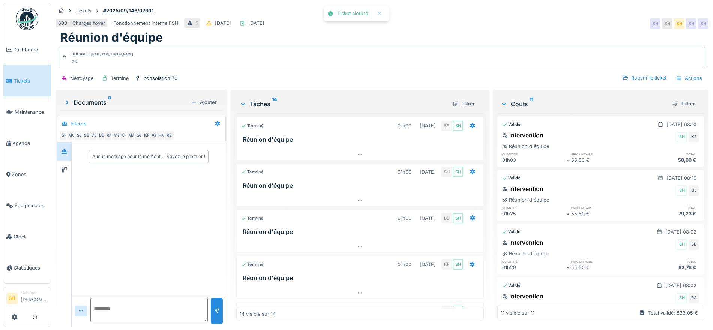
scroll to position [157, 0]
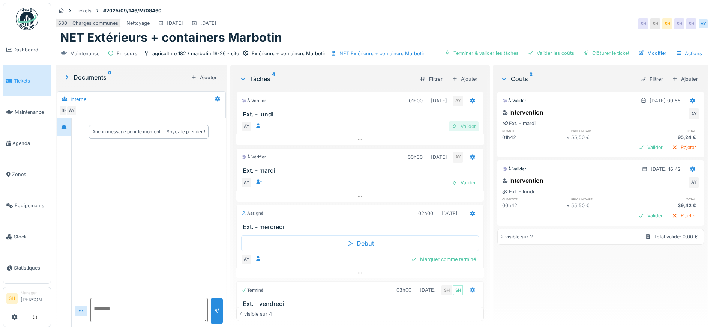
click at [459, 125] on div "Valider" at bounding box center [463, 126] width 30 height 10
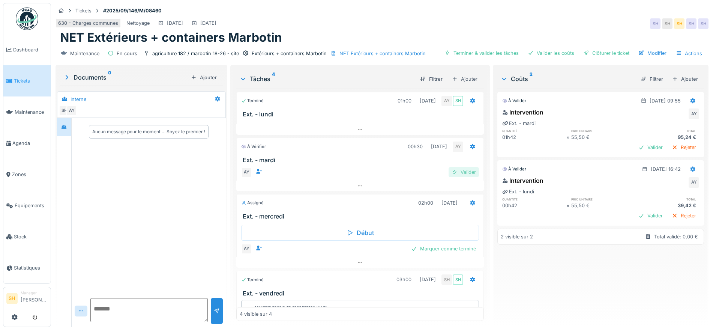
click at [453, 171] on div "Valider" at bounding box center [463, 172] width 30 height 10
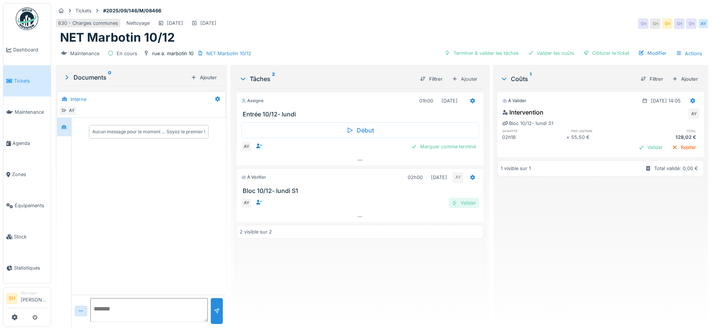
click at [464, 204] on div "Valider" at bounding box center [463, 203] width 30 height 10
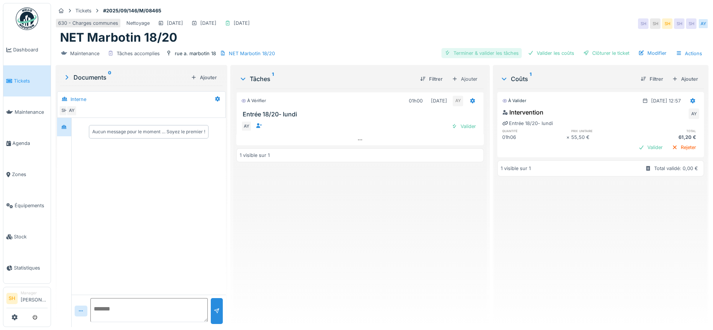
click at [480, 48] on div "Terminer & valider les tâches" at bounding box center [481, 53] width 80 height 10
drag, startPoint x: 534, startPoint y: 54, endPoint x: 568, endPoint y: 54, distance: 33.7
click at [535, 54] on div "Valider les coûts" at bounding box center [551, 53] width 52 height 10
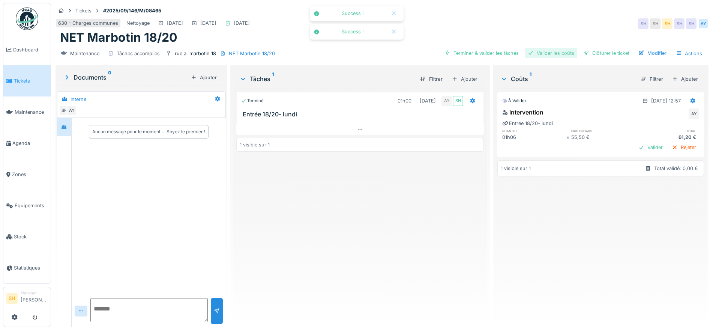
click at [570, 54] on div "Valider les coûts" at bounding box center [551, 53] width 52 height 10
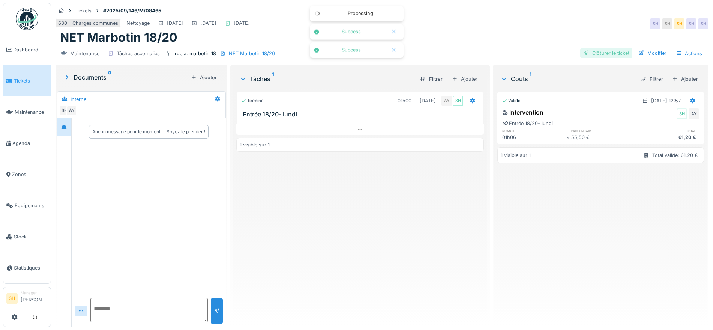
click at [586, 54] on div "Clôturer le ticket" at bounding box center [606, 53] width 52 height 10
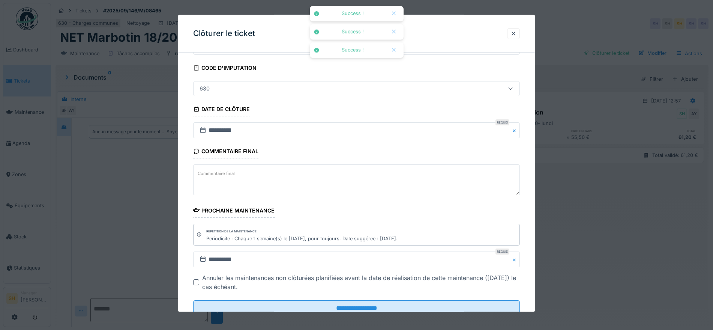
scroll to position [64, 0]
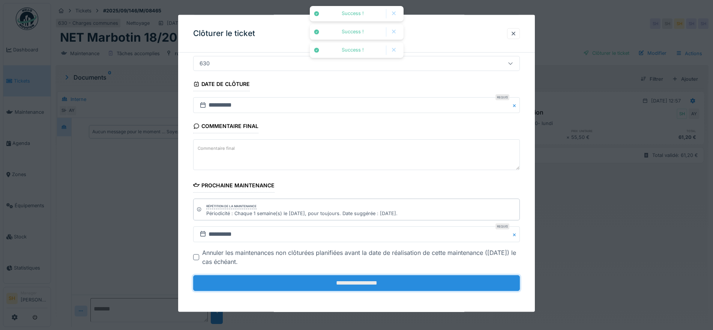
click at [437, 280] on input "**********" at bounding box center [356, 283] width 327 height 16
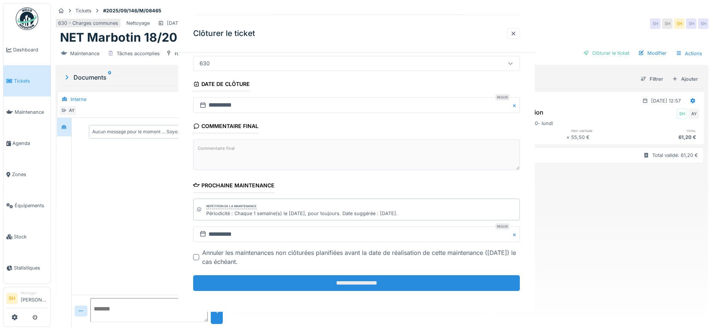
scroll to position [0, 0]
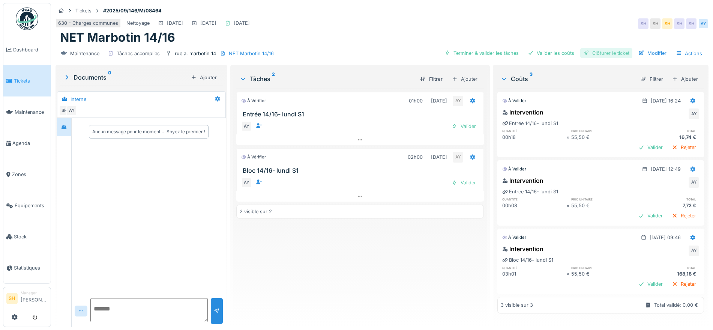
drag, startPoint x: 490, startPoint y: 52, endPoint x: 593, endPoint y: 57, distance: 103.6
click at [490, 52] on div "Terminer & valider les tâches" at bounding box center [481, 53] width 80 height 10
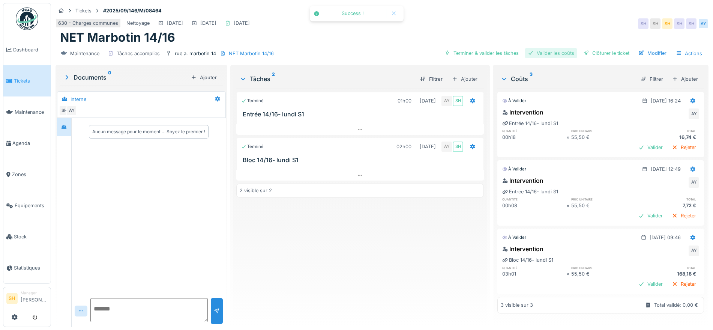
click at [557, 54] on div "Valider les coûts" at bounding box center [551, 53] width 52 height 10
click at [580, 52] on div "Clôturer le ticket" at bounding box center [606, 53] width 52 height 10
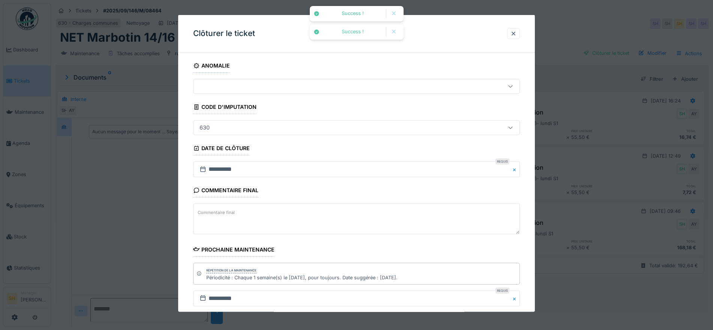
scroll to position [64, 0]
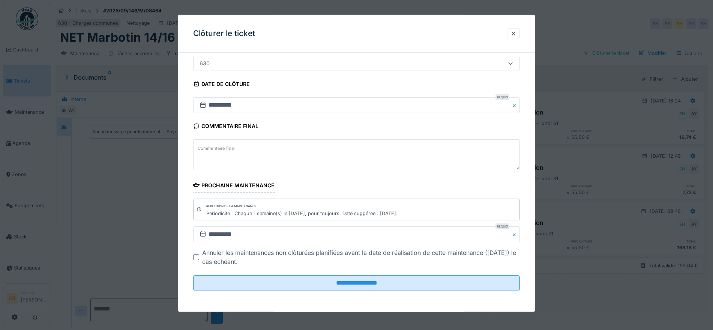
click at [353, 272] on fieldset "**********" at bounding box center [356, 145] width 327 height 302
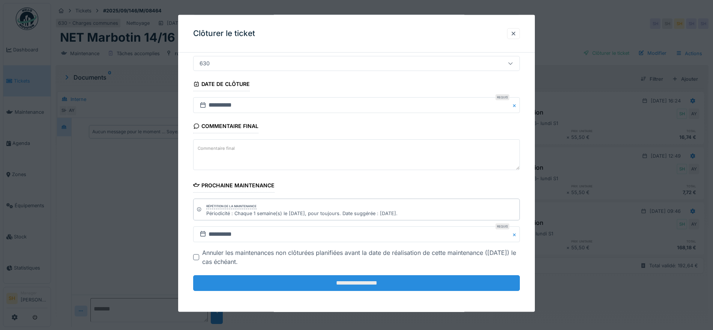
click at [351, 275] on input "**********" at bounding box center [356, 283] width 327 height 16
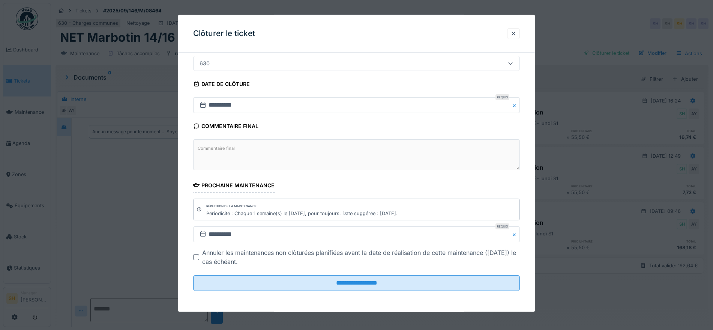
click at [346, 267] on fieldset "**********" at bounding box center [356, 145] width 327 height 302
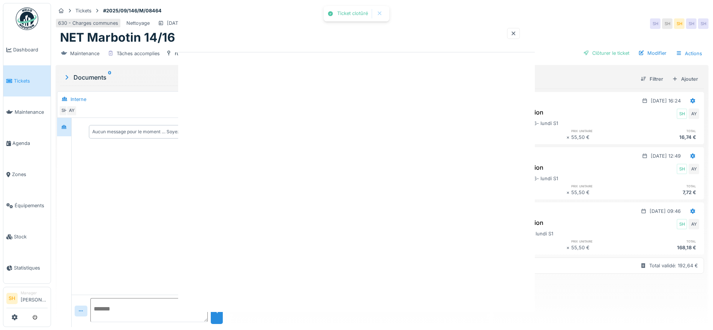
scroll to position [0, 0]
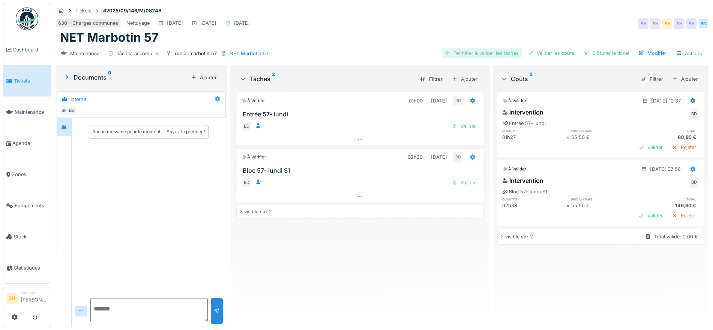
click at [469, 49] on div "Terminer & valider les tâches" at bounding box center [481, 53] width 80 height 10
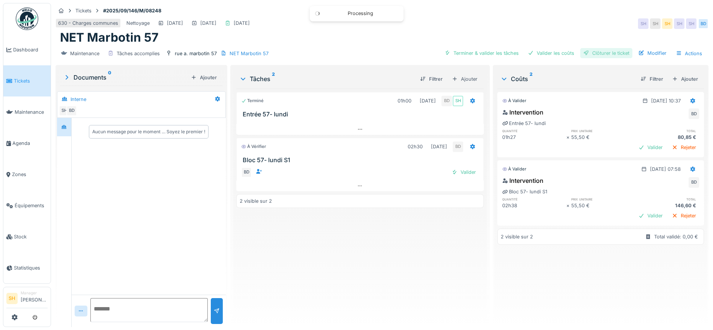
drag, startPoint x: 534, startPoint y: 51, endPoint x: 583, endPoint y: 51, distance: 48.7
click at [535, 51] on div "Valider les coûts" at bounding box center [551, 53] width 52 height 10
click at [591, 51] on div "Clôturer le ticket" at bounding box center [606, 53] width 52 height 10
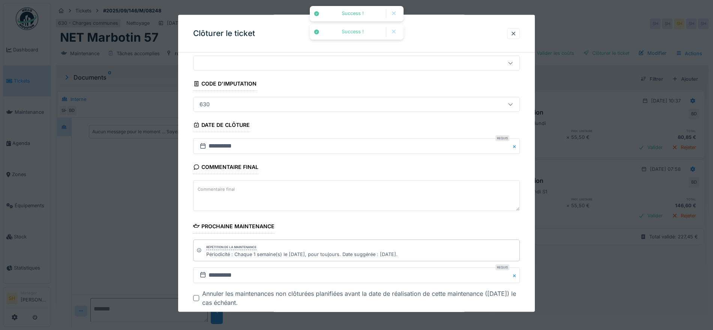
scroll to position [64, 0]
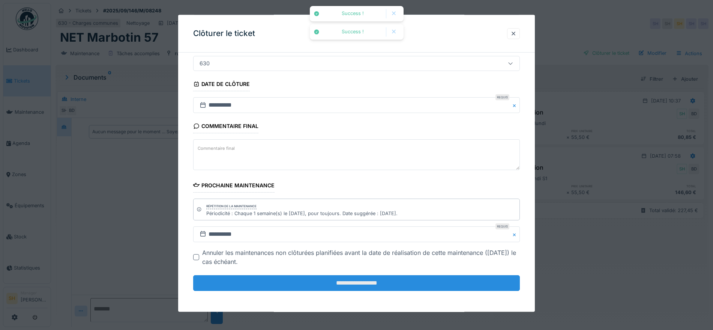
click at [341, 285] on input "**********" at bounding box center [356, 283] width 327 height 16
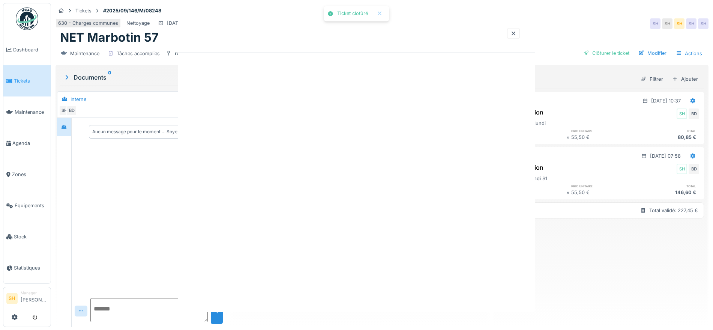
scroll to position [0, 0]
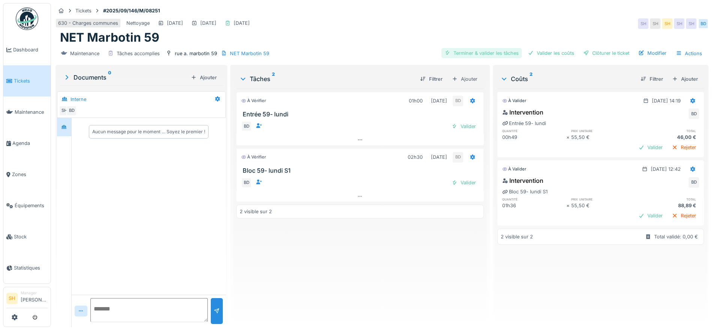
click at [470, 52] on div "Terminer & valider les tâches" at bounding box center [481, 53] width 80 height 10
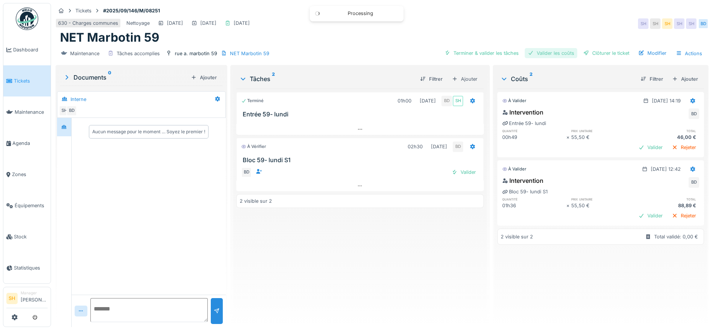
click at [534, 51] on div "Valider les coûts" at bounding box center [551, 53] width 52 height 10
click at [592, 49] on div "Clôturer le ticket" at bounding box center [606, 53] width 52 height 10
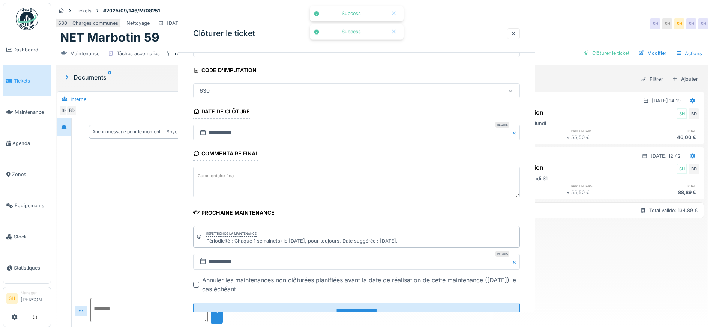
scroll to position [64, 0]
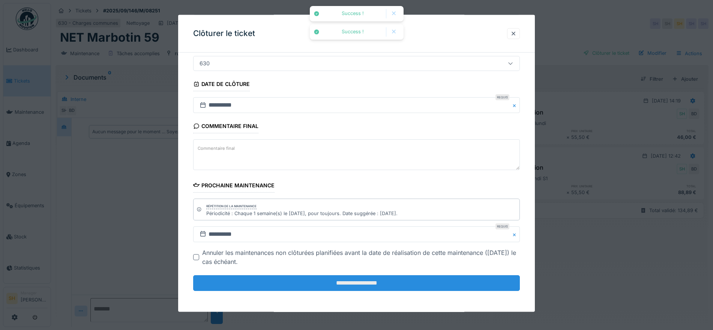
click at [371, 283] on input "**********" at bounding box center [356, 283] width 327 height 16
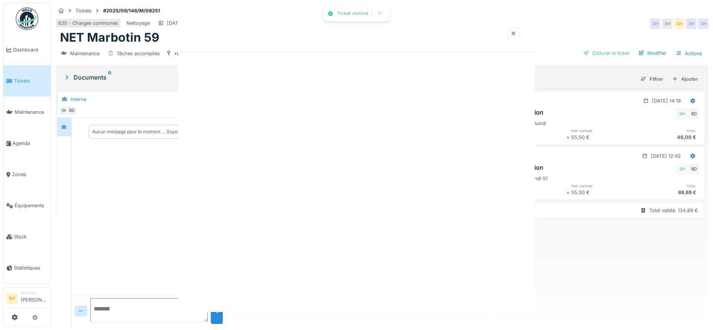
scroll to position [0, 0]
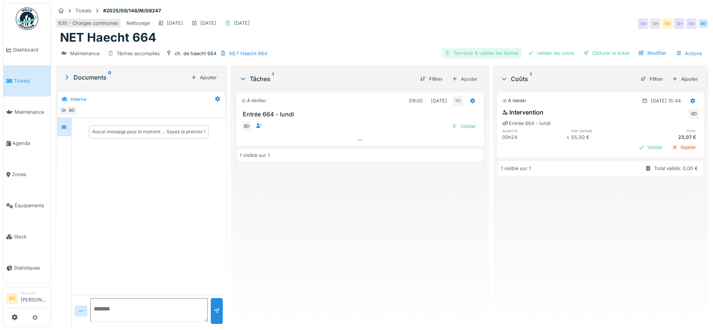
click at [494, 50] on div "Terminer & valider les tâches" at bounding box center [481, 53] width 80 height 10
click at [554, 53] on div "Valider les coûts" at bounding box center [551, 53] width 52 height 10
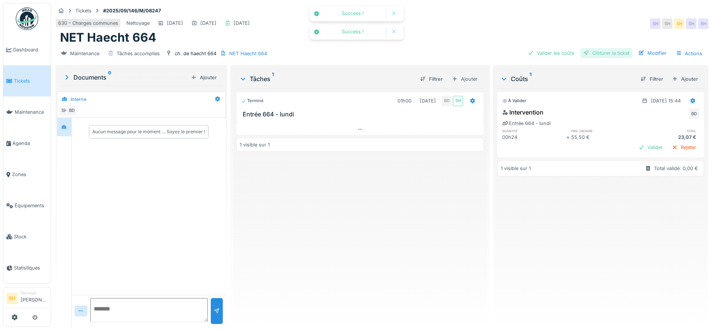
click at [591, 54] on div "Clôturer le ticket" at bounding box center [606, 53] width 52 height 10
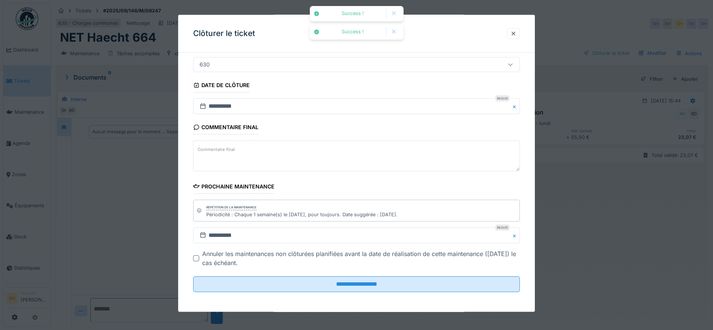
scroll to position [64, 0]
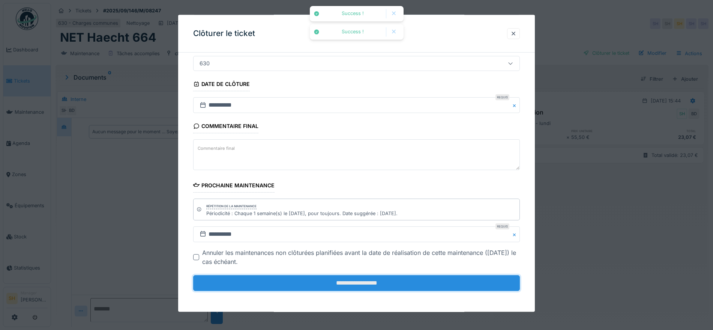
click at [315, 285] on input "**********" at bounding box center [356, 283] width 327 height 16
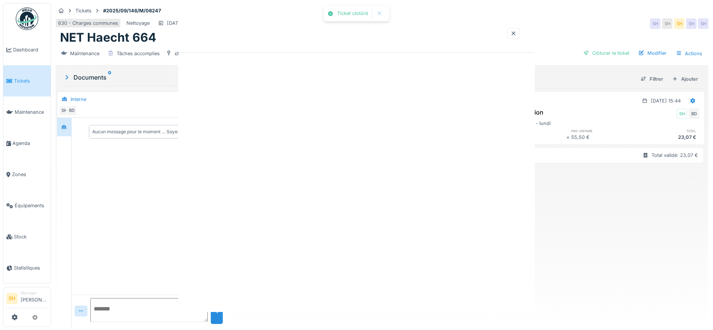
scroll to position [0, 0]
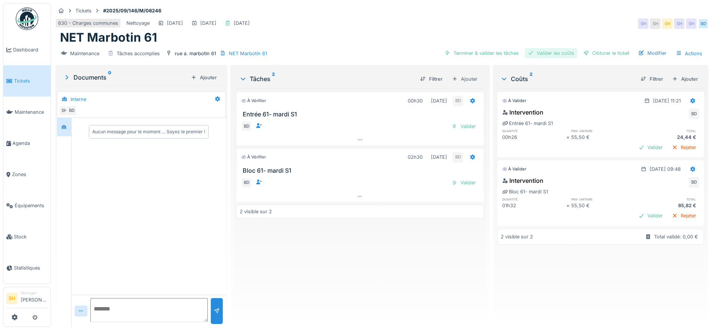
drag, startPoint x: 468, startPoint y: 53, endPoint x: 527, endPoint y: 53, distance: 58.5
click at [470, 53] on div "Terminer & valider les tâches" at bounding box center [481, 53] width 80 height 10
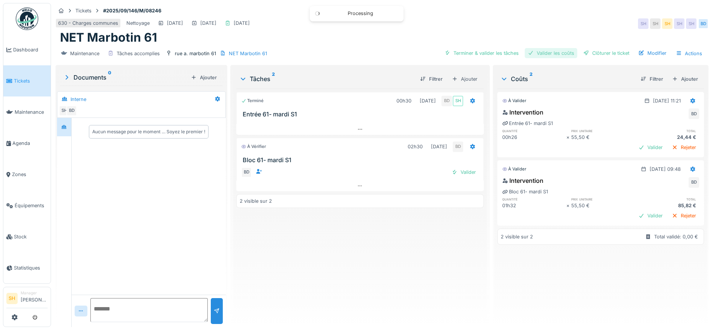
click at [535, 52] on div "Valider les coûts" at bounding box center [551, 53] width 52 height 10
click at [594, 52] on div "Clôturer le ticket" at bounding box center [606, 53] width 52 height 10
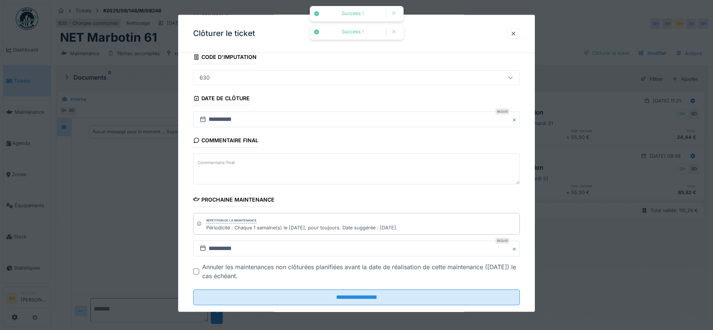
scroll to position [64, 0]
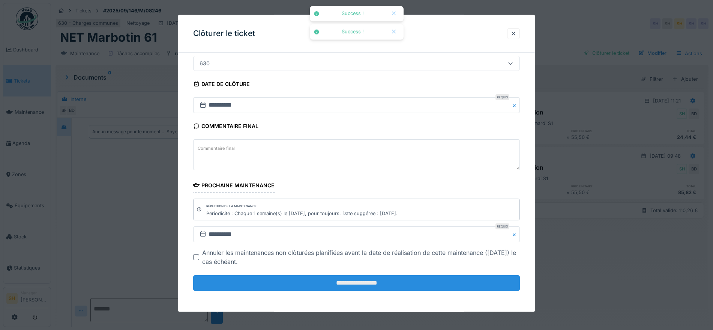
click at [352, 280] on input "**********" at bounding box center [356, 283] width 327 height 16
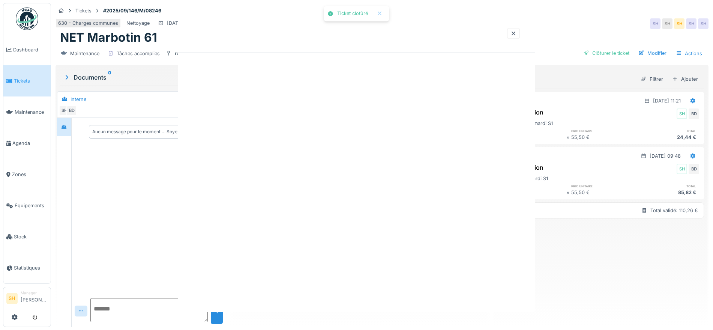
scroll to position [0, 0]
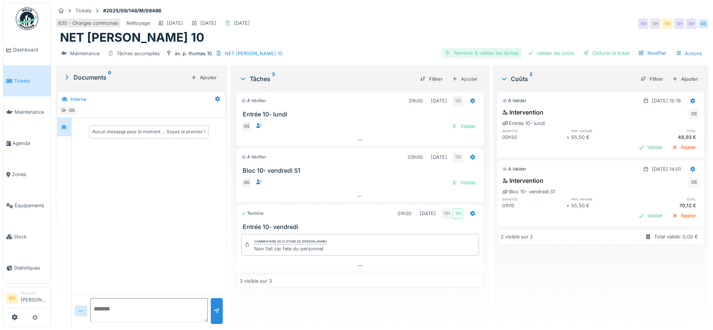
click at [496, 51] on div "Terminer & valider les tâches" at bounding box center [481, 53] width 80 height 10
click at [531, 51] on div "Valider les coûts" at bounding box center [551, 53] width 52 height 10
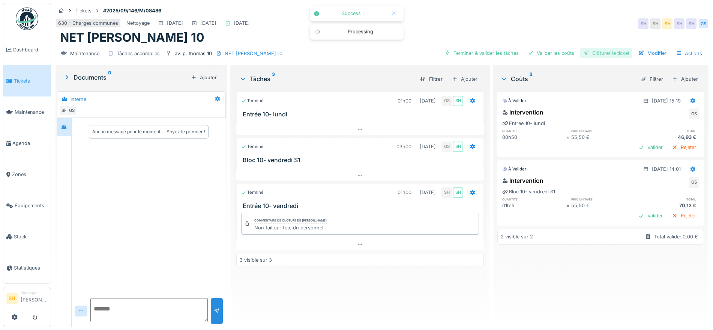
click at [586, 53] on div "Clôturer le ticket" at bounding box center [606, 53] width 52 height 10
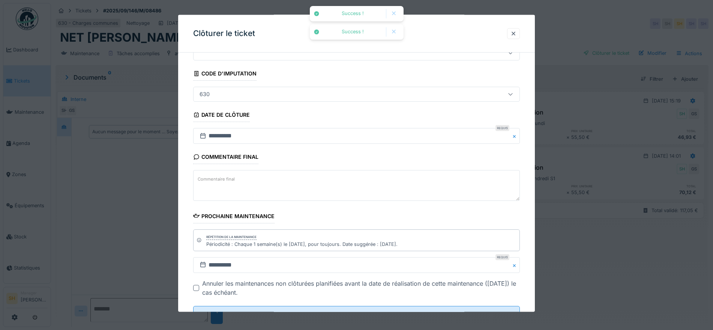
scroll to position [64, 0]
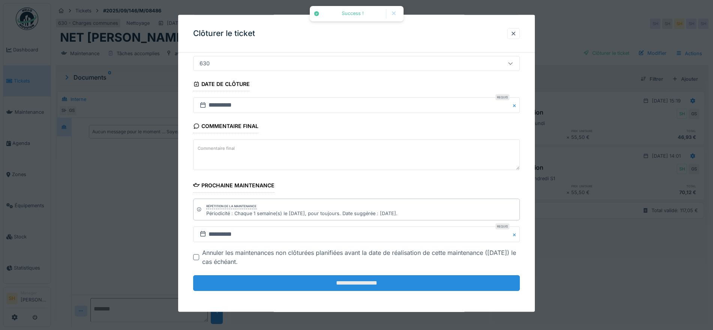
click at [358, 282] on input "**********" at bounding box center [356, 283] width 327 height 16
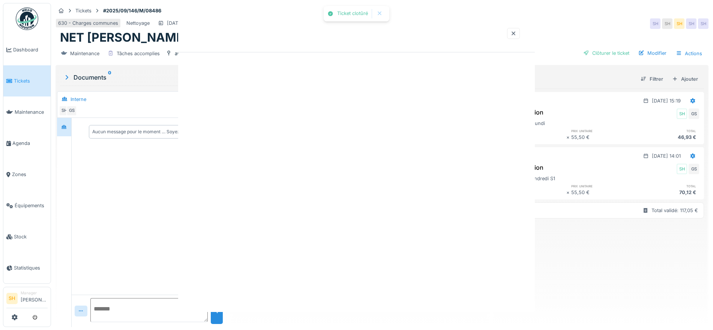
scroll to position [0, 0]
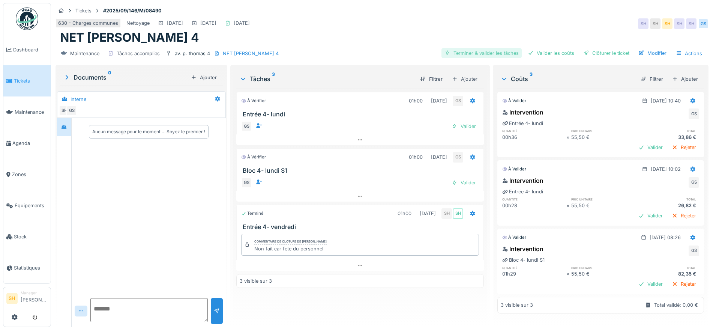
click at [488, 53] on div "Terminer & valider les tâches" at bounding box center [481, 53] width 80 height 10
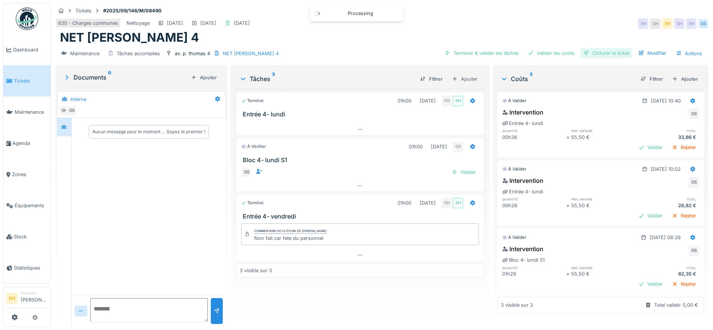
drag, startPoint x: 536, startPoint y: 53, endPoint x: 595, endPoint y: 52, distance: 58.9
click at [537, 53] on div "Valider les coûts" at bounding box center [551, 53] width 52 height 10
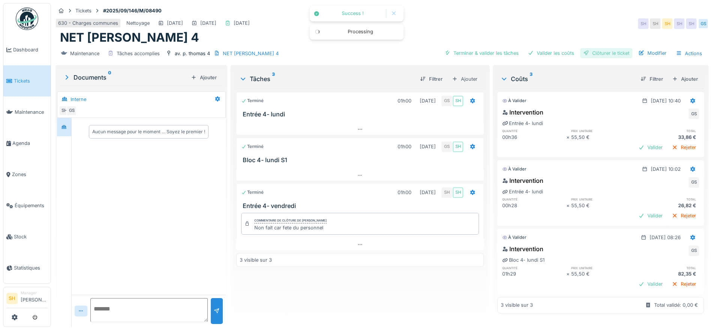
click at [595, 52] on div "Clôturer le ticket" at bounding box center [606, 53] width 52 height 10
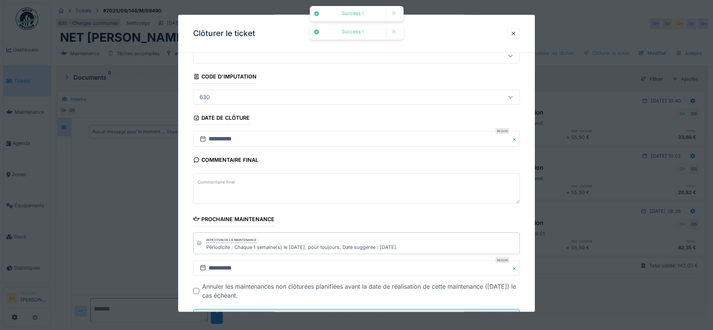
scroll to position [64, 0]
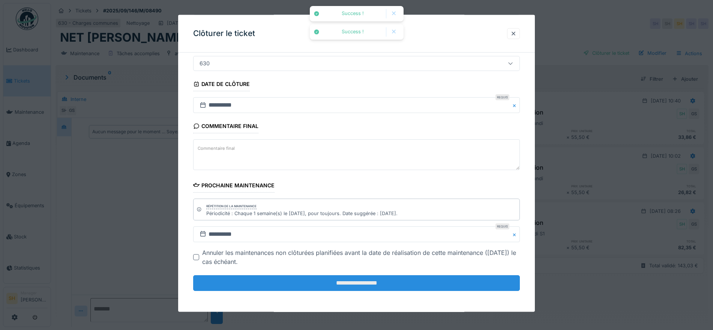
click at [406, 278] on input "**********" at bounding box center [356, 283] width 327 height 16
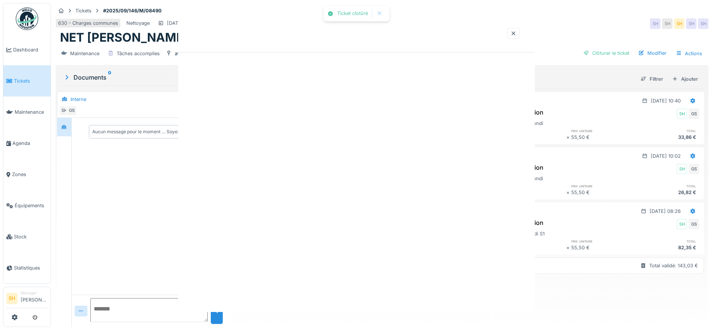
scroll to position [0, 0]
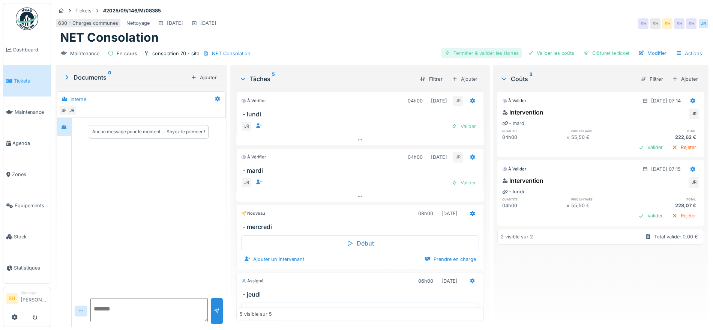
click at [483, 53] on div "Terminer & valider les tâches" at bounding box center [481, 53] width 80 height 10
click at [537, 51] on div "Valider les coûts" at bounding box center [551, 53] width 52 height 10
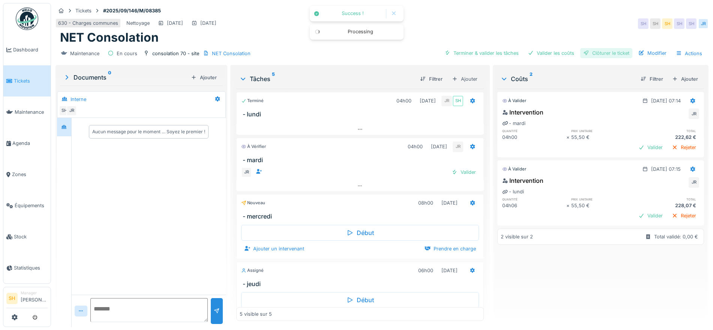
click at [589, 49] on div "Clôturer le ticket" at bounding box center [606, 53] width 52 height 10
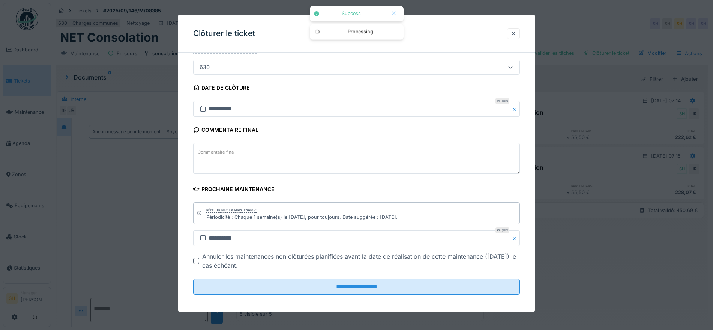
scroll to position [64, 0]
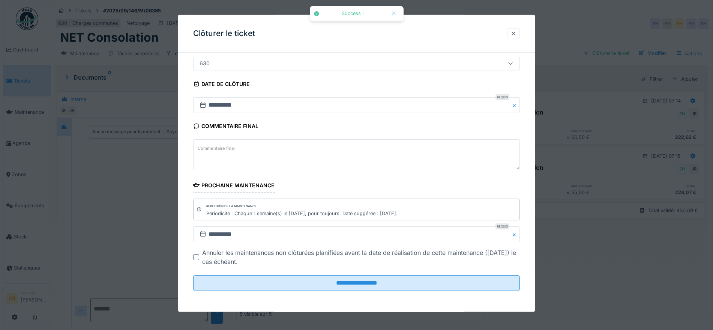
click at [516, 31] on div at bounding box center [513, 33] width 6 height 7
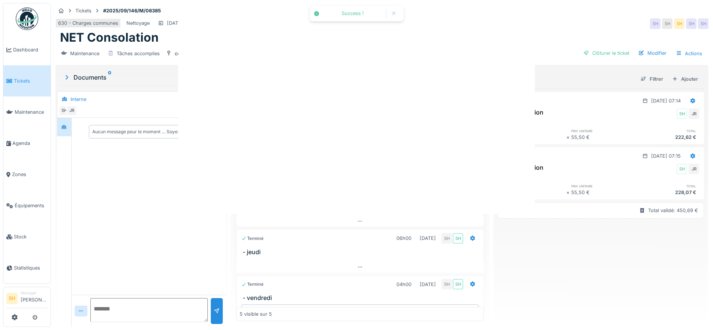
scroll to position [0, 0]
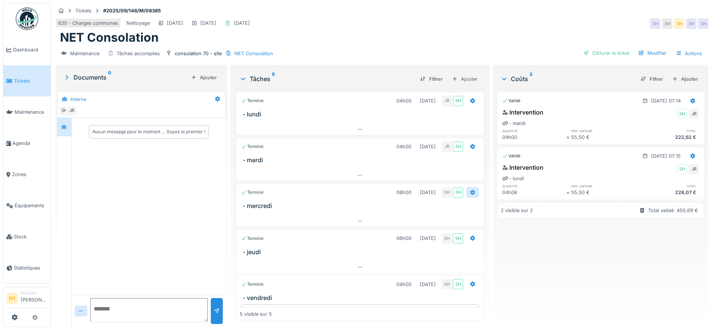
click at [470, 193] on icon at bounding box center [472, 192] width 5 height 5
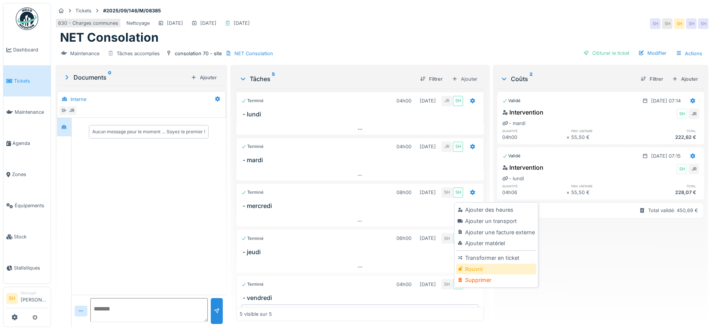
click at [477, 267] on div "Rouvrir" at bounding box center [496, 268] width 80 height 11
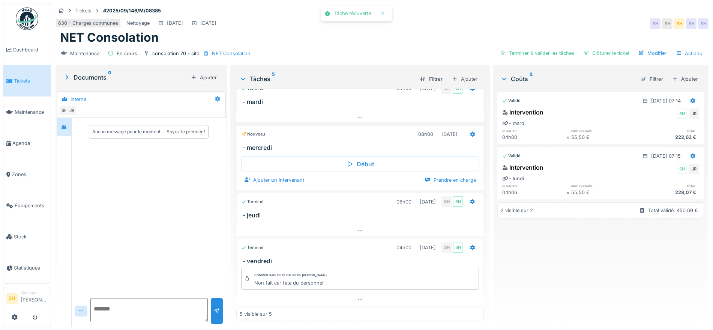
scroll to position [61, 0]
click at [470, 200] on icon at bounding box center [472, 200] width 5 height 5
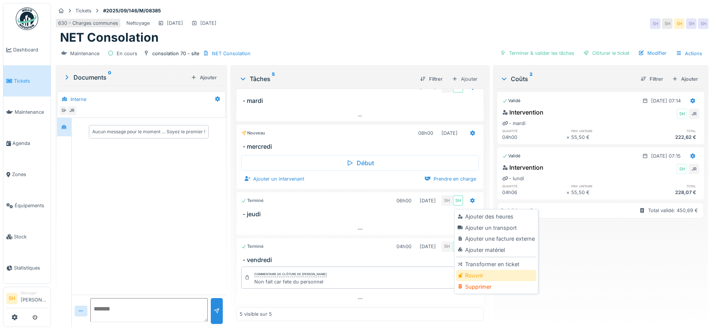
click at [476, 277] on div "Rouvrir" at bounding box center [496, 275] width 80 height 11
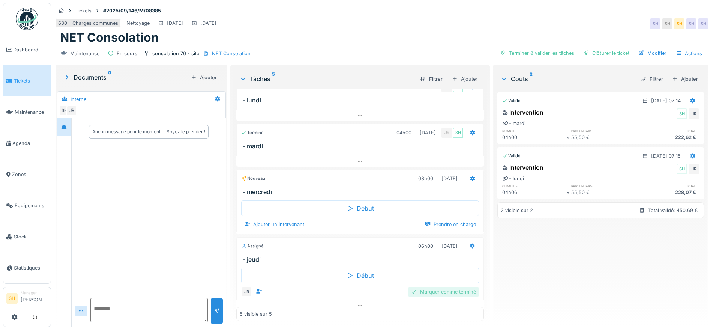
scroll to position [0, 0]
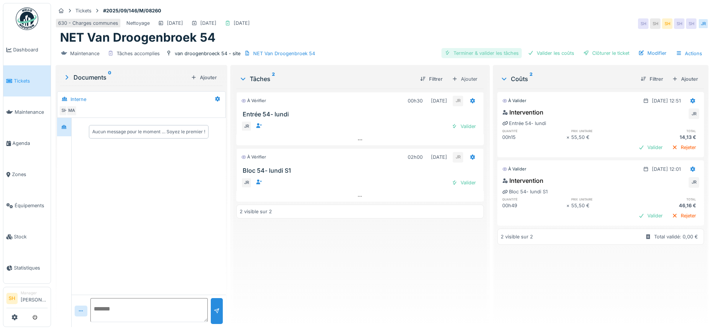
click at [470, 50] on div "Terminer & valider les tâches" at bounding box center [481, 53] width 80 height 10
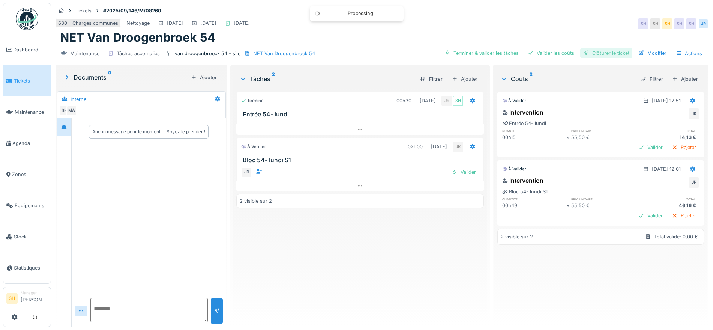
drag, startPoint x: 537, startPoint y: 49, endPoint x: 585, endPoint y: 53, distance: 48.5
click at [539, 49] on div "Valider les coûts" at bounding box center [551, 53] width 52 height 10
click at [596, 53] on div "Clôturer le ticket" at bounding box center [606, 53] width 52 height 10
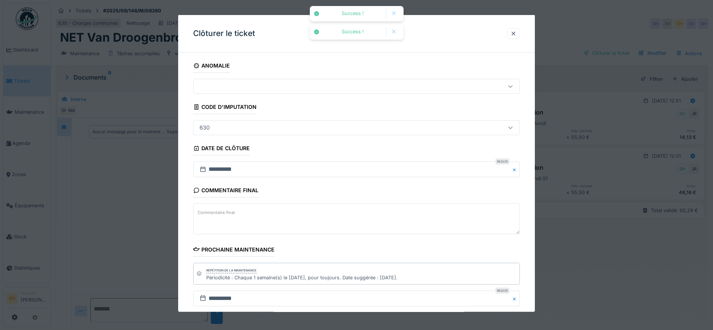
scroll to position [64, 0]
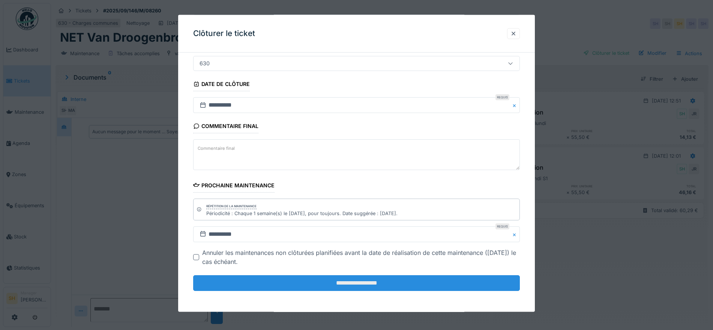
click at [346, 287] on input "**********" at bounding box center [356, 283] width 327 height 16
click at [346, 285] on div "**********" at bounding box center [356, 163] width 357 height 297
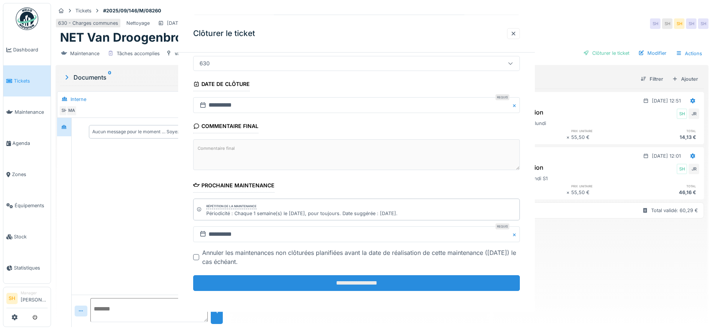
scroll to position [0, 0]
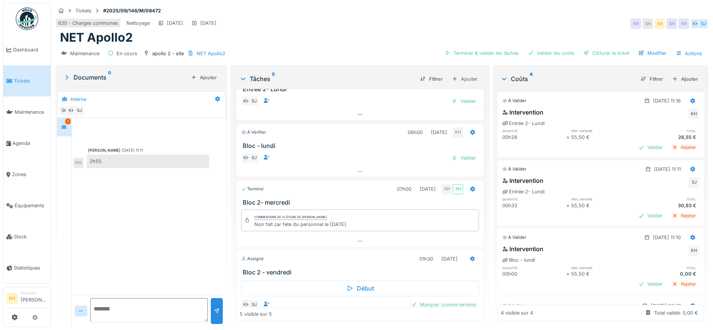
scroll to position [47, 0]
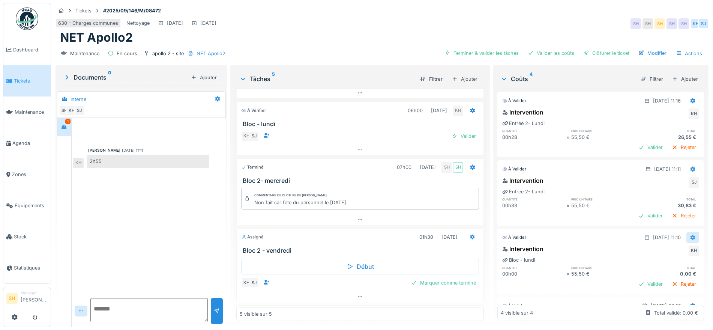
click at [690, 236] on icon at bounding box center [692, 237] width 5 height 5
click at [681, 250] on div "Modifier" at bounding box center [685, 253] width 36 height 11
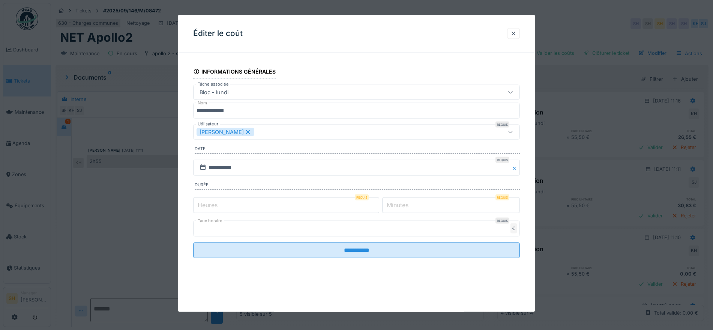
click at [209, 202] on label "Heures" at bounding box center [207, 204] width 23 height 9
click at [209, 202] on input "*" at bounding box center [286, 205] width 186 height 16
type input "*"
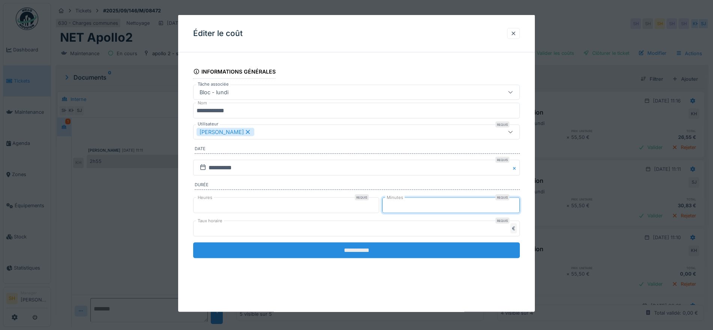
type input "**"
click at [288, 249] on input "**********" at bounding box center [356, 250] width 327 height 16
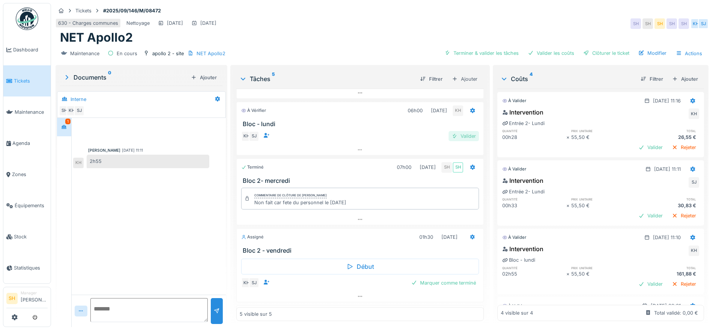
click at [451, 136] on div "Valider" at bounding box center [463, 136] width 30 height 10
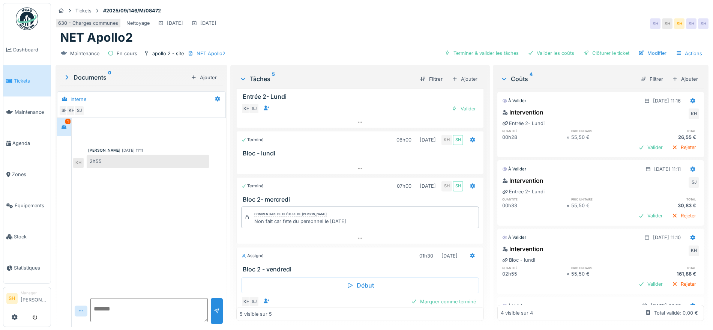
scroll to position [0, 0]
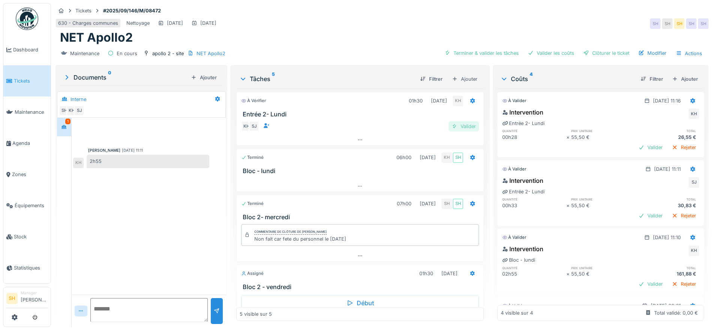
click at [460, 121] on div "Valider" at bounding box center [463, 126] width 30 height 10
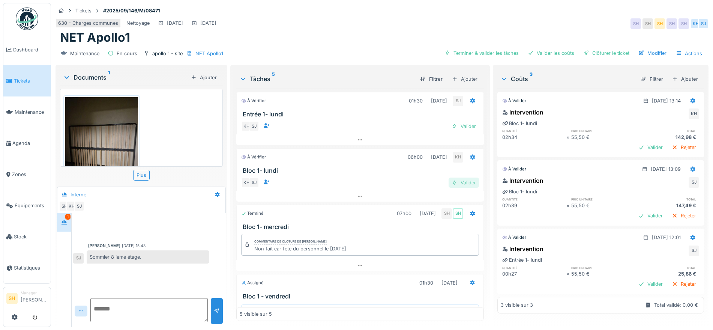
click at [461, 183] on div "Valider" at bounding box center [463, 182] width 30 height 10
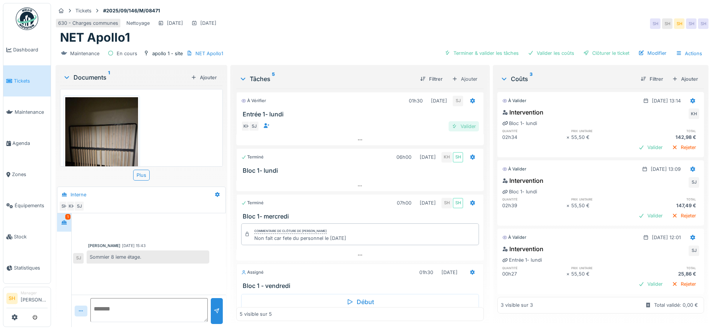
click at [460, 123] on div "Valider" at bounding box center [463, 126] width 30 height 10
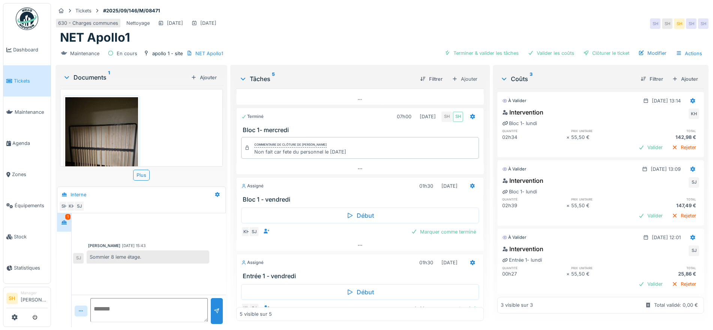
scroll to position [54, 0]
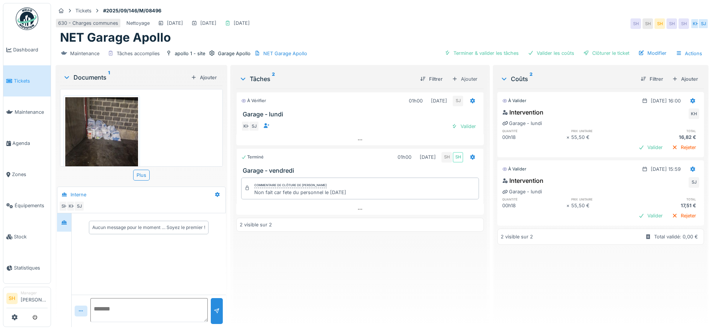
click at [102, 138] on img at bounding box center [101, 145] width 73 height 97
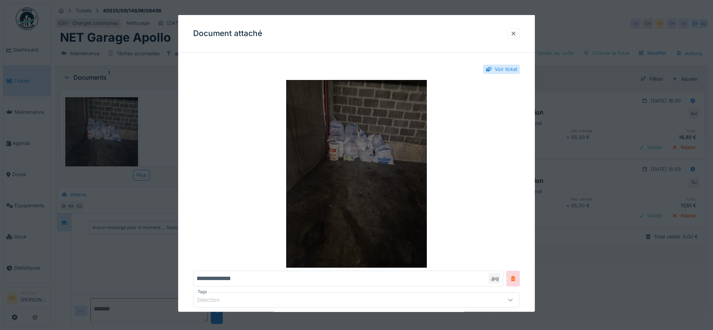
click at [344, 136] on img at bounding box center [356, 173] width 327 height 187
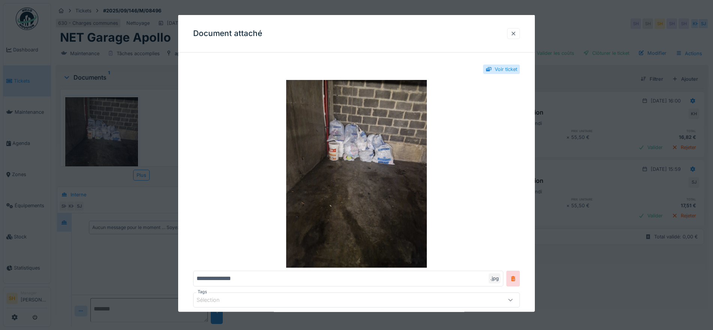
click at [516, 30] on div at bounding box center [513, 33] width 6 height 7
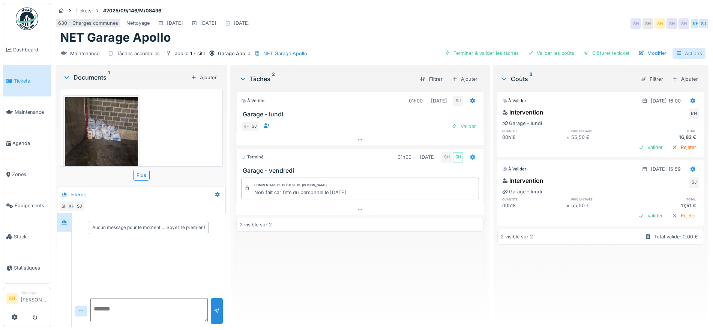
click at [692, 54] on div "Actions" at bounding box center [688, 53] width 33 height 11
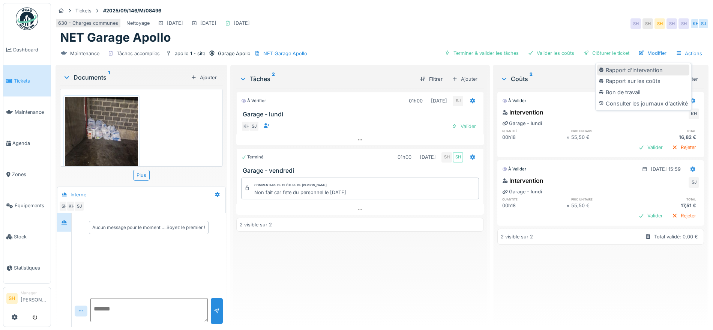
click at [657, 71] on div "Rapport d'intervention" at bounding box center [643, 69] width 92 height 11
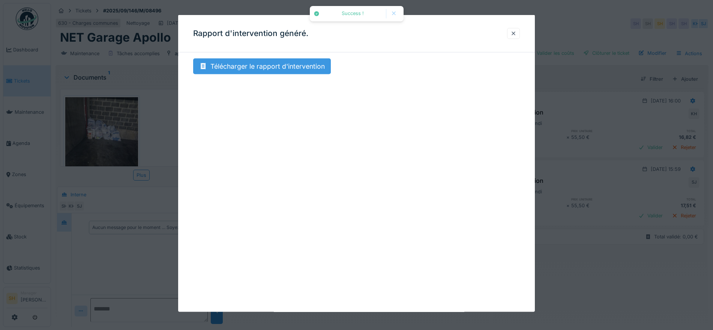
click at [301, 65] on div "Télécharger le rapport d'intervention" at bounding box center [262, 66] width 138 height 16
